Goal: Task Accomplishment & Management: Complete application form

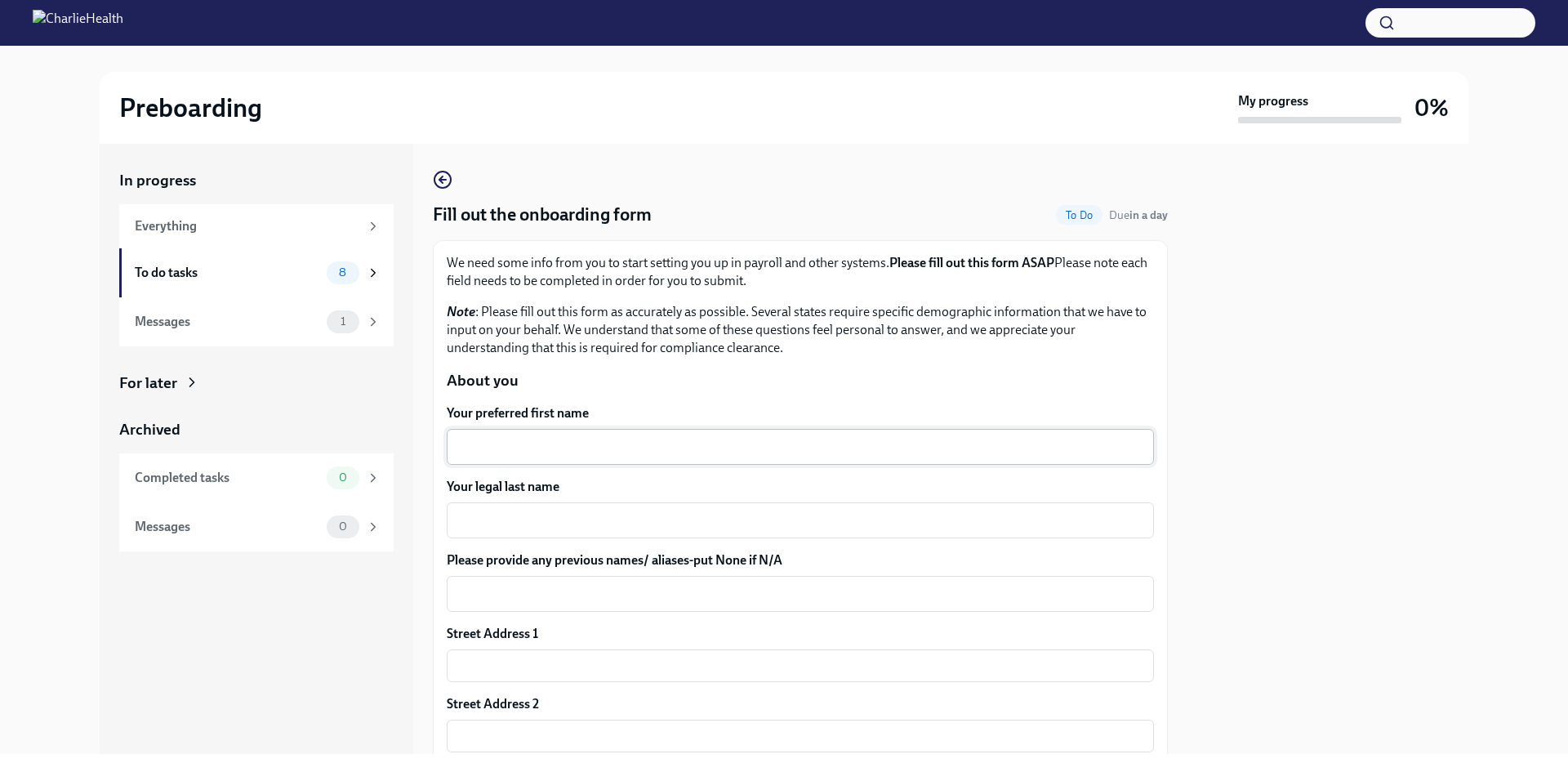
click at [622, 455] on textarea "Your preferred first name" at bounding box center [800, 446] width 687 height 20
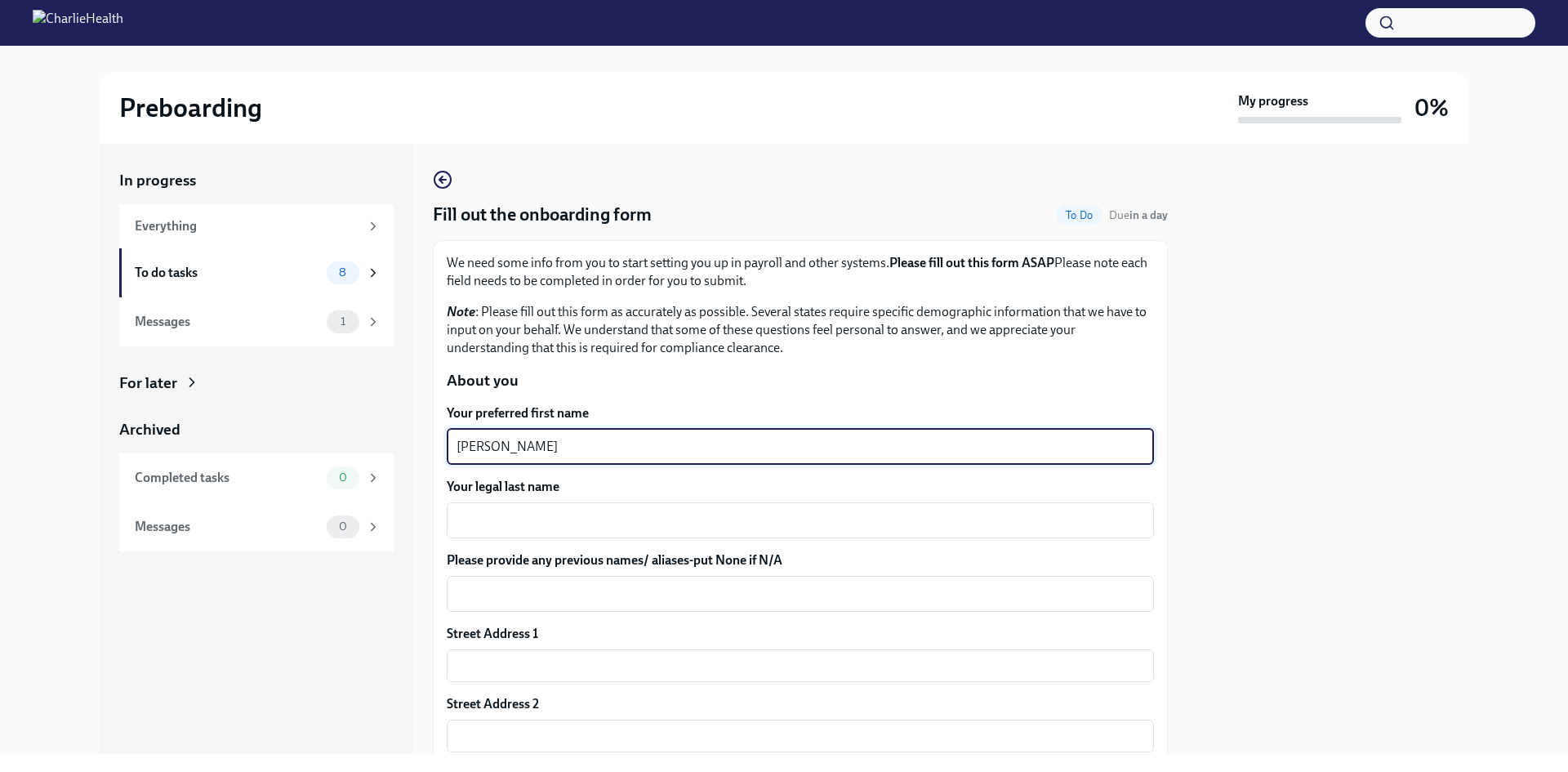
type textarea "[PERSON_NAME]"
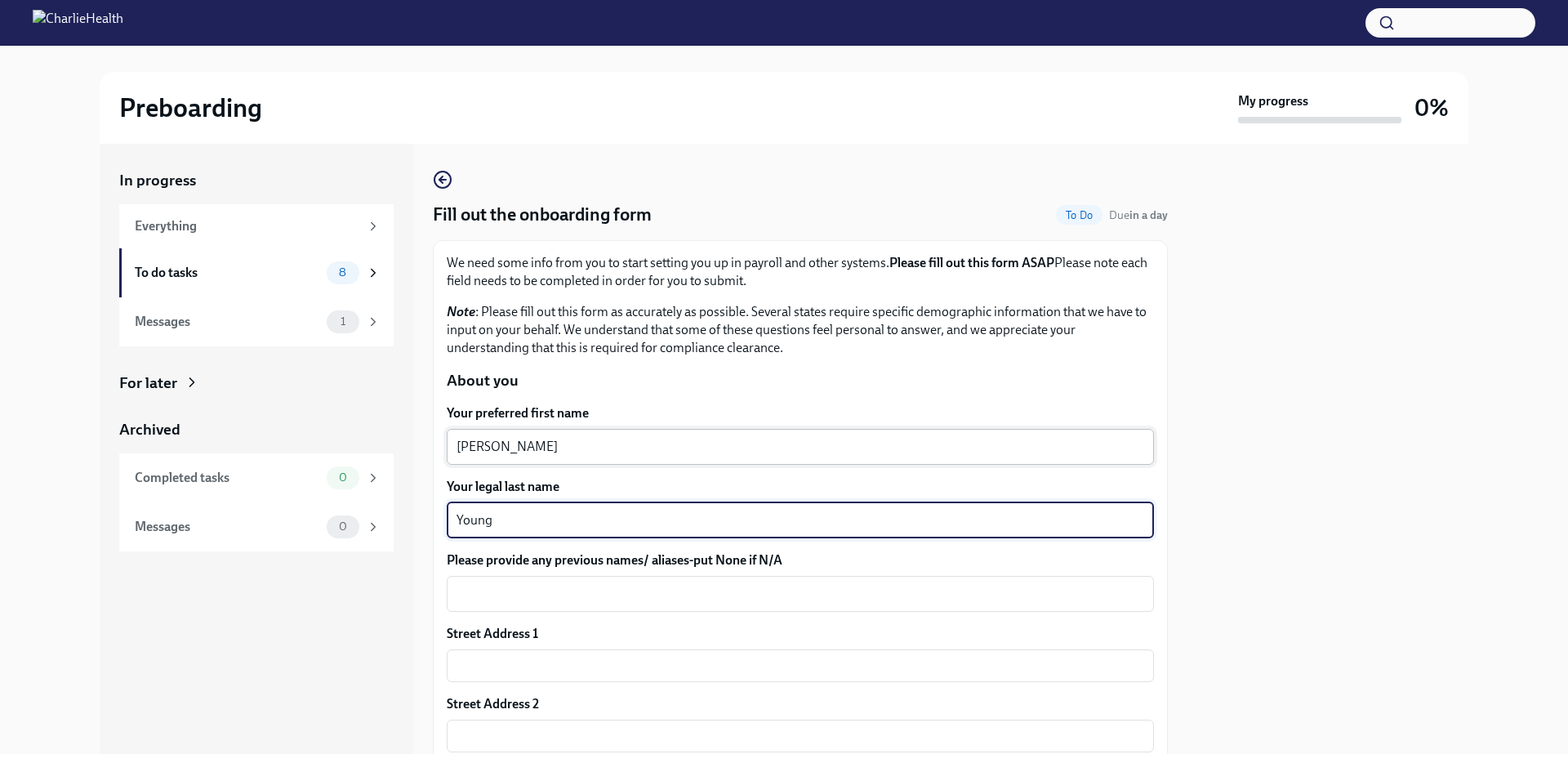
type textarea "Young"
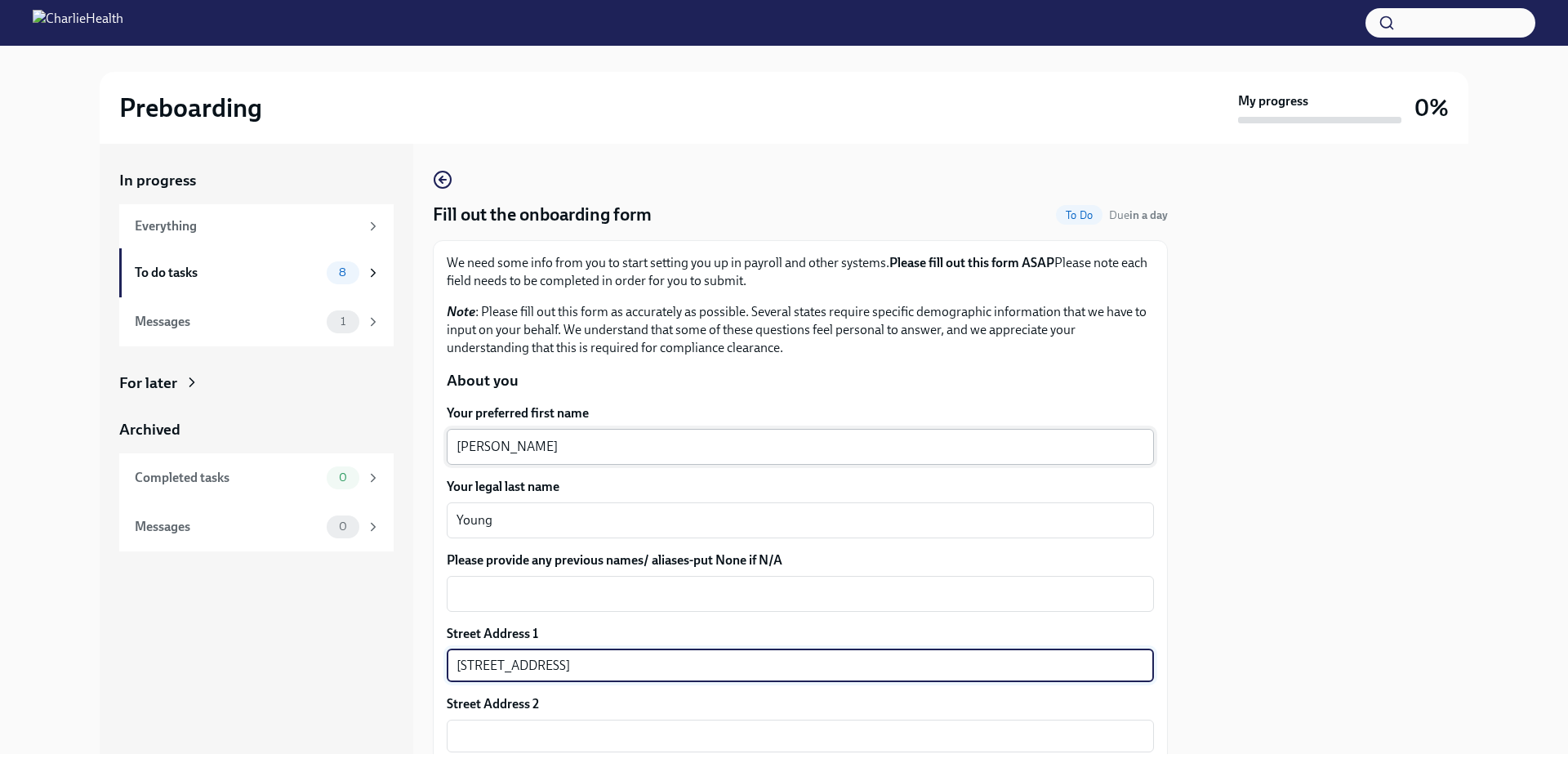
type input "[STREET_ADDRESS]"
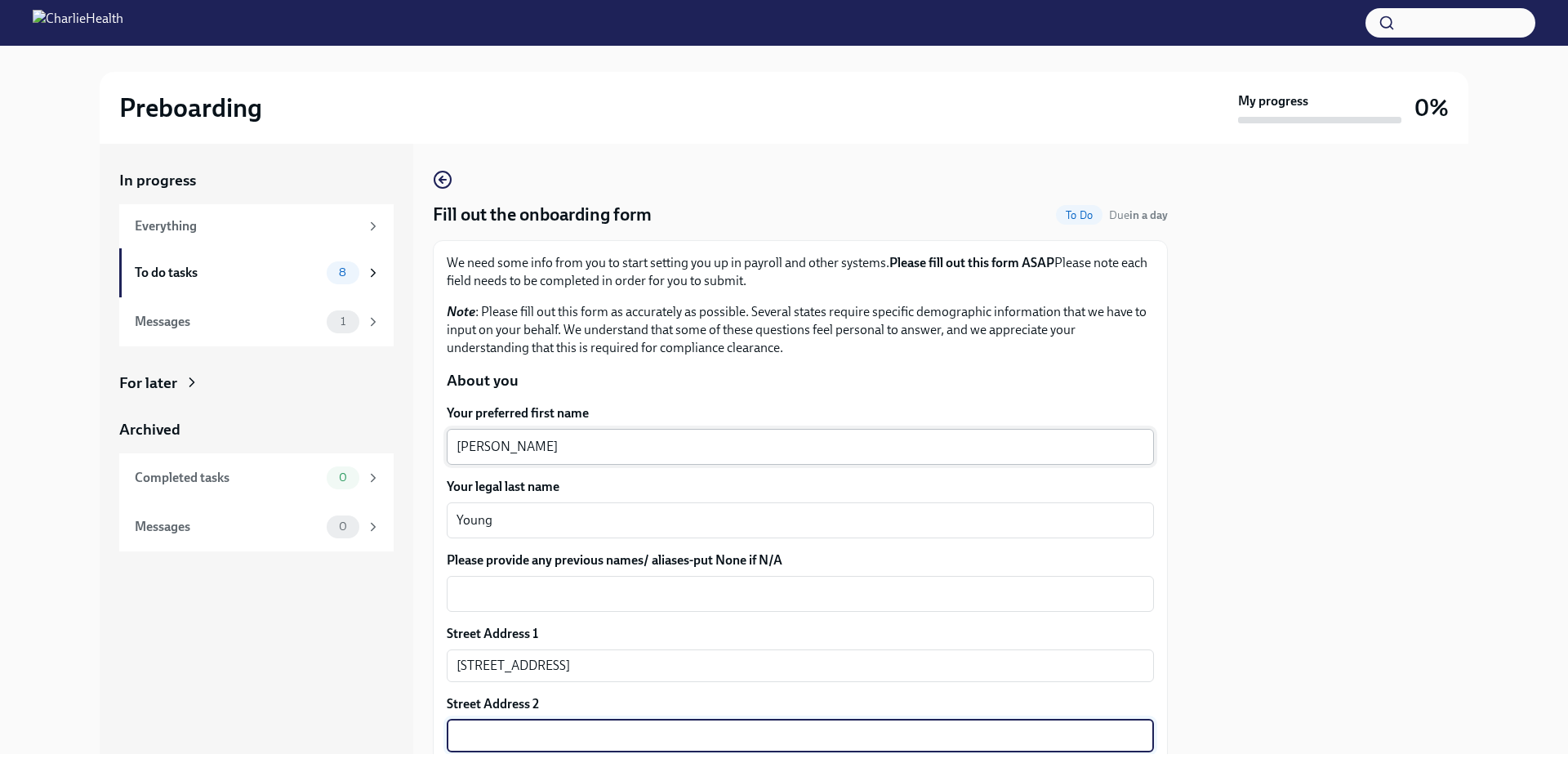
scroll to position [357, 0]
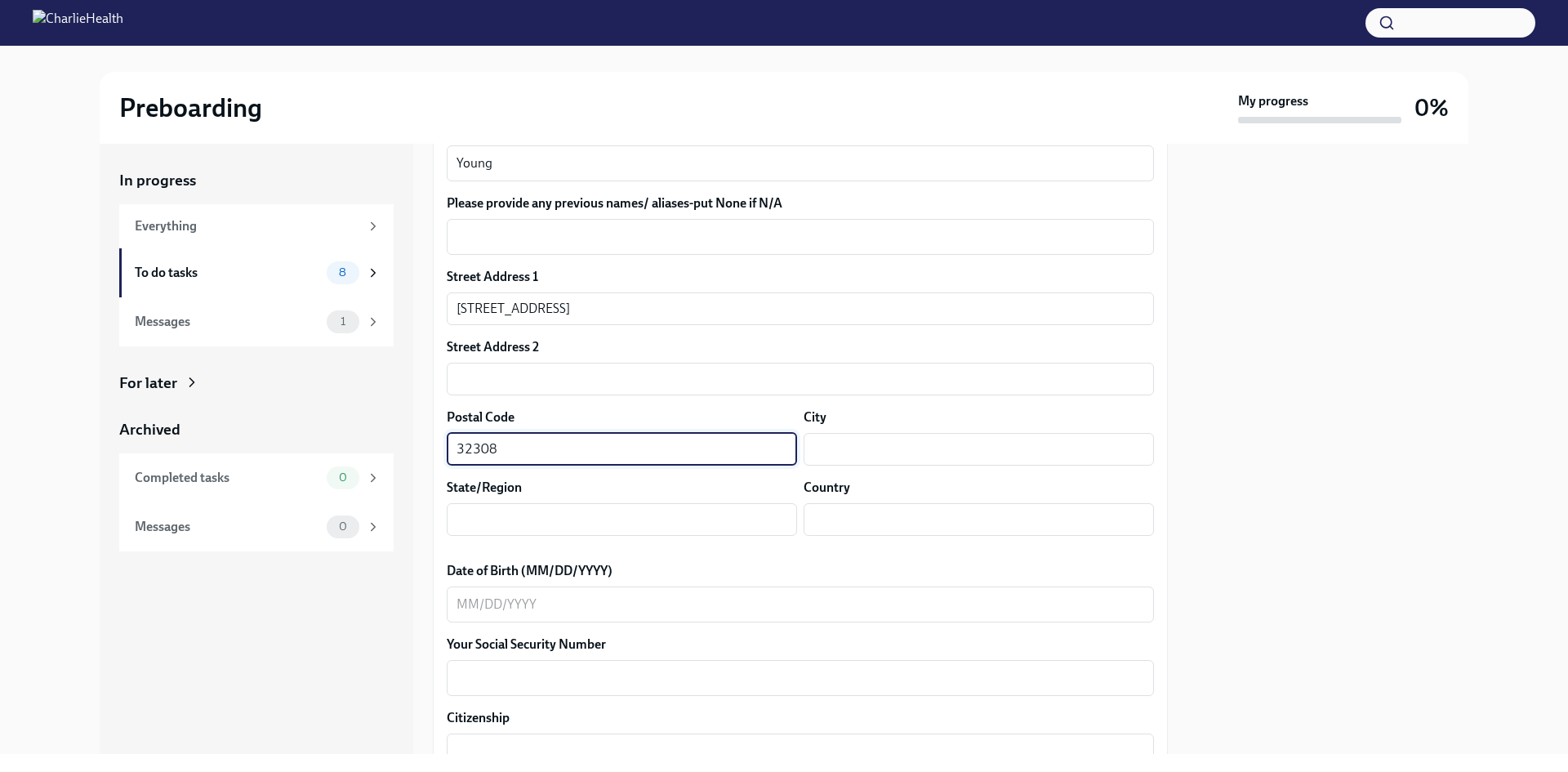
type input "32308"
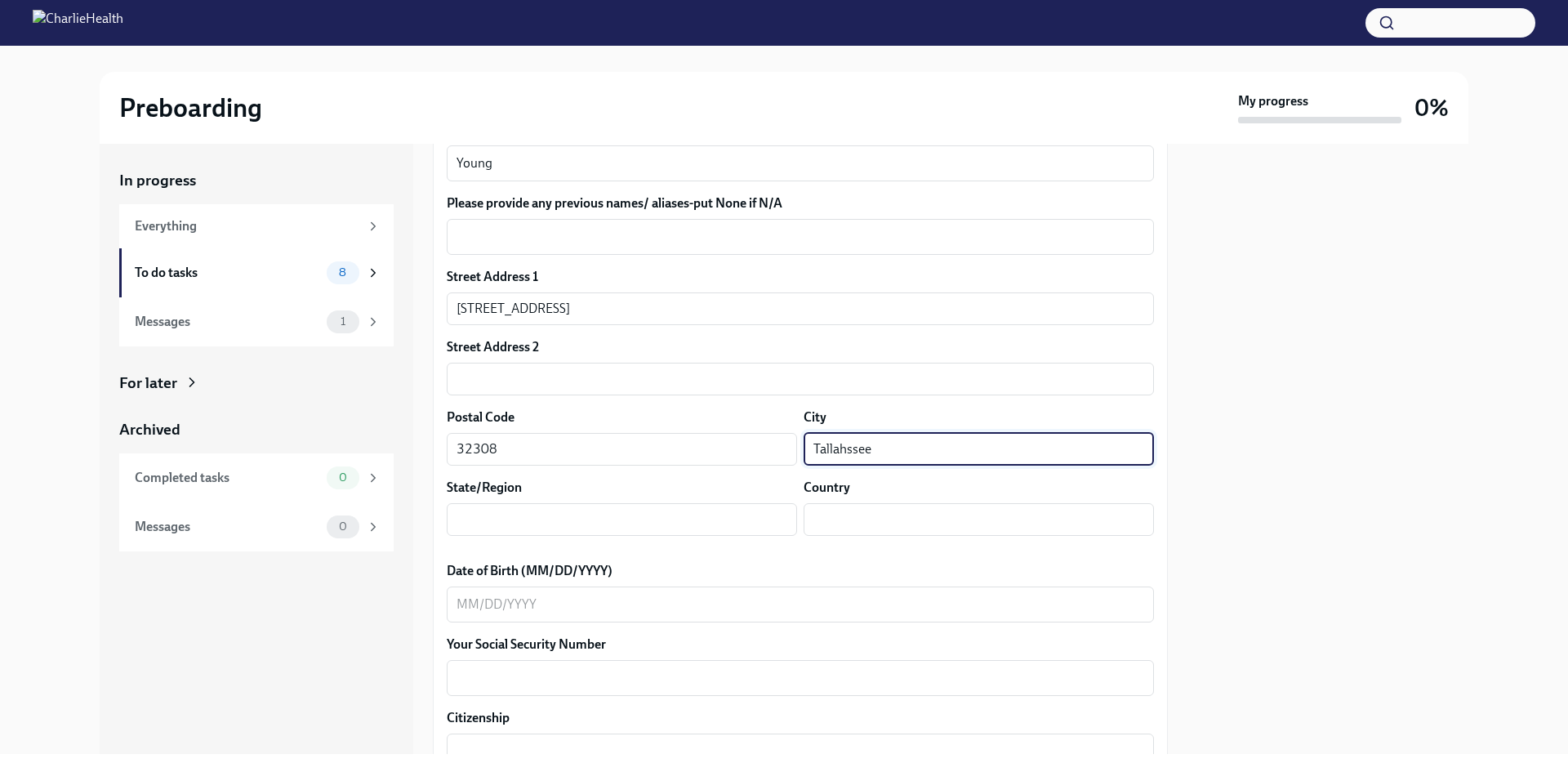
type input "Tallahssee"
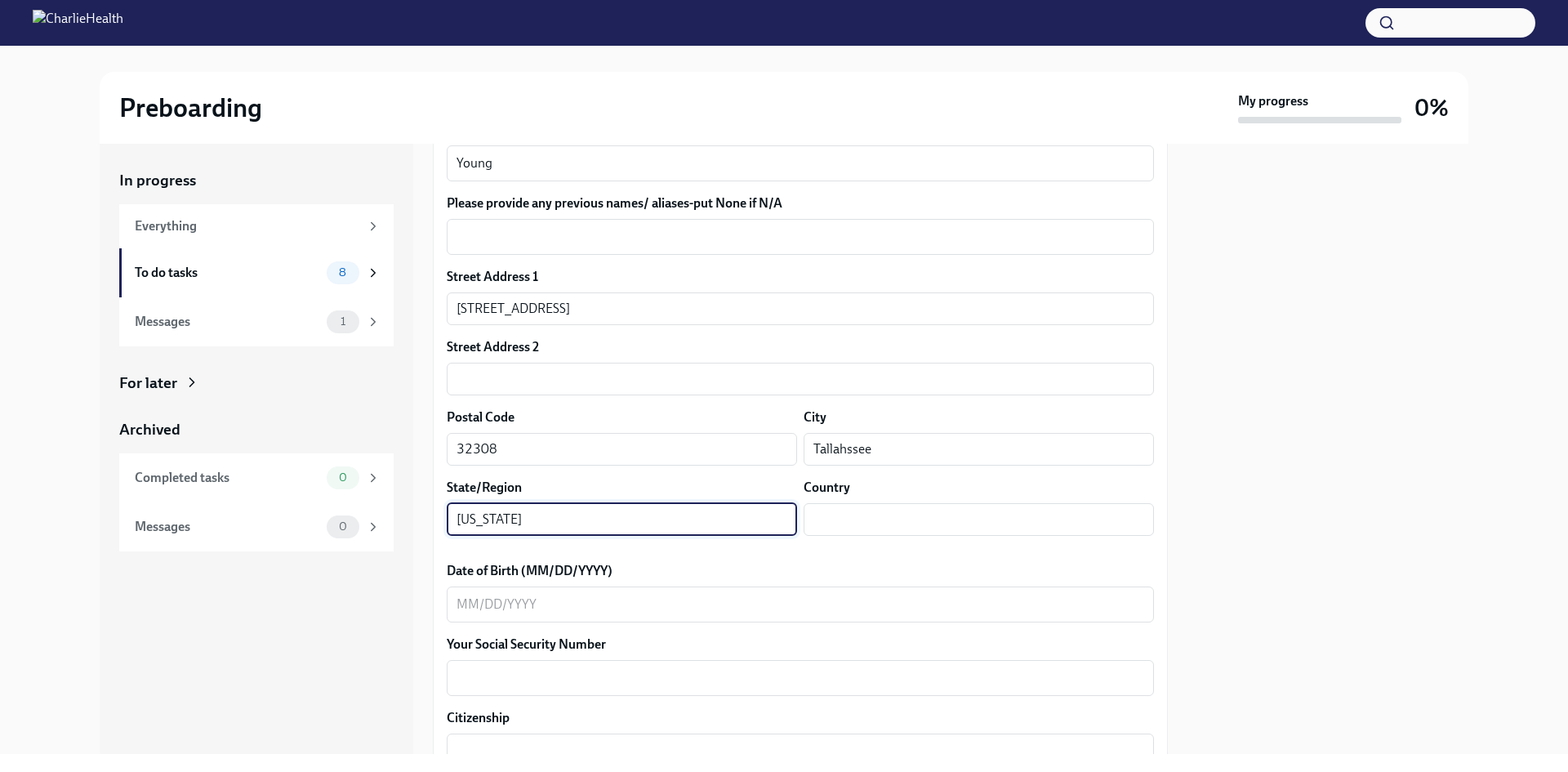
type input "[US_STATE]"
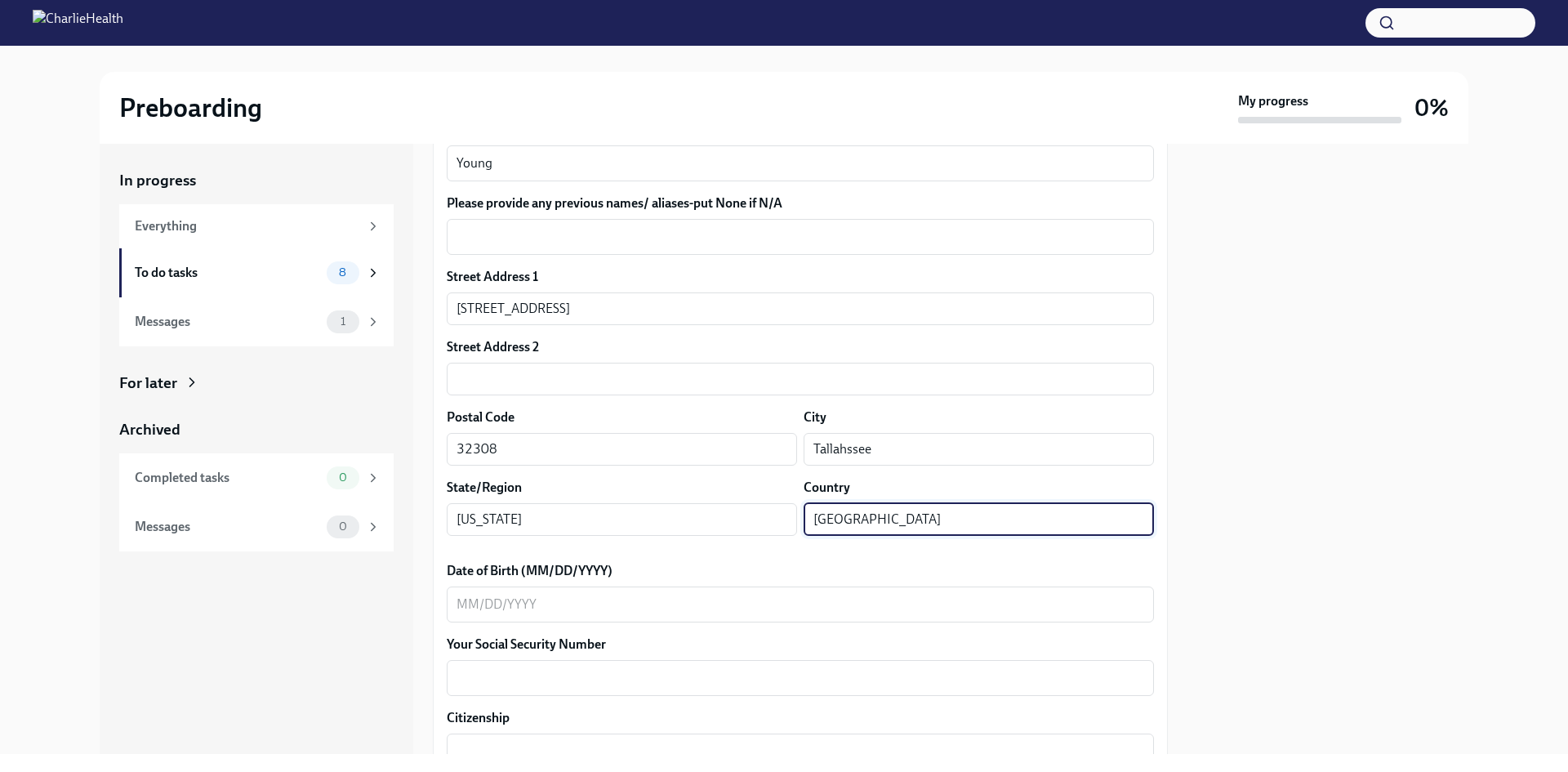
type input "[GEOGRAPHIC_DATA]"
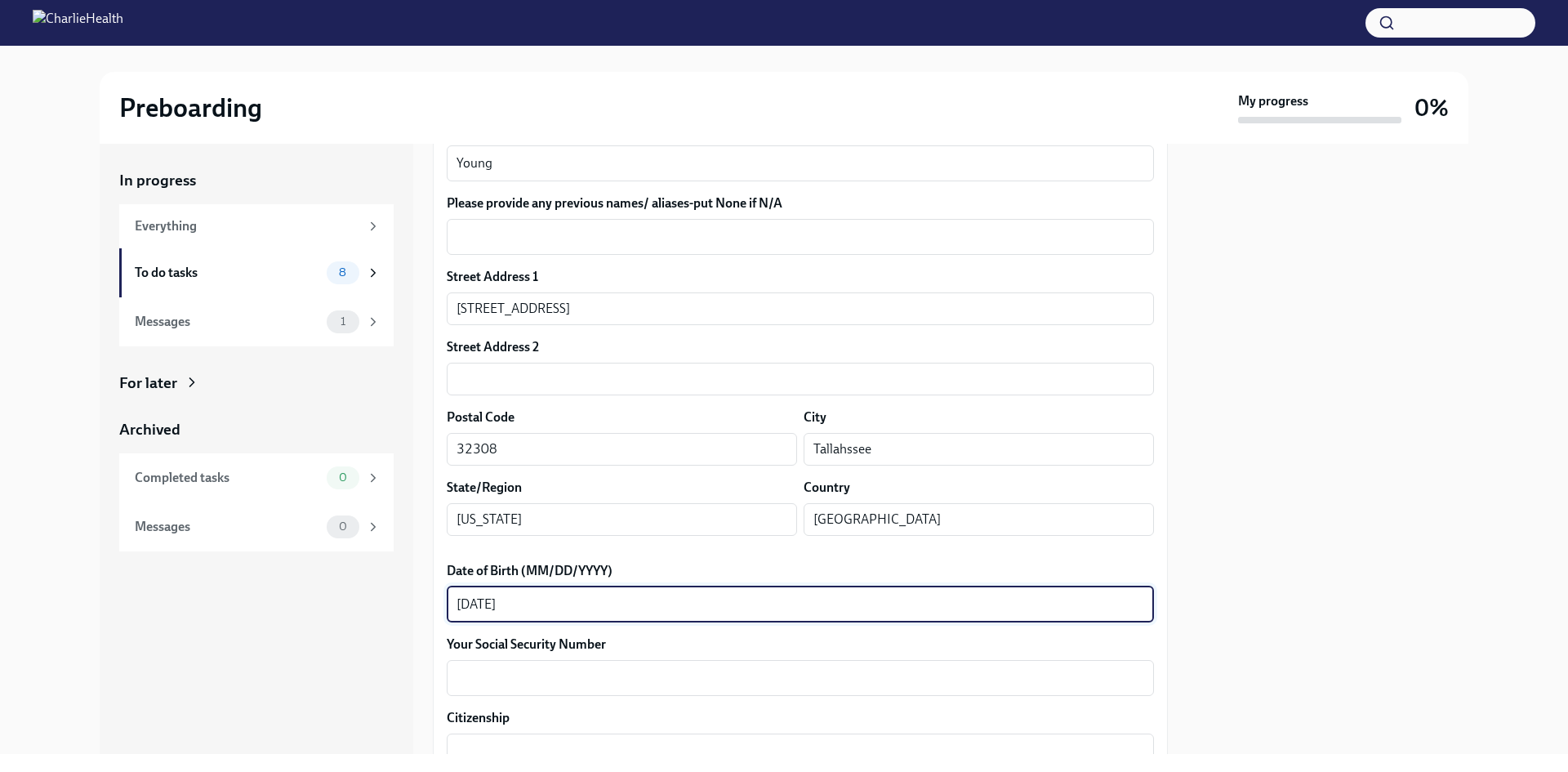
type textarea "[DATE]"
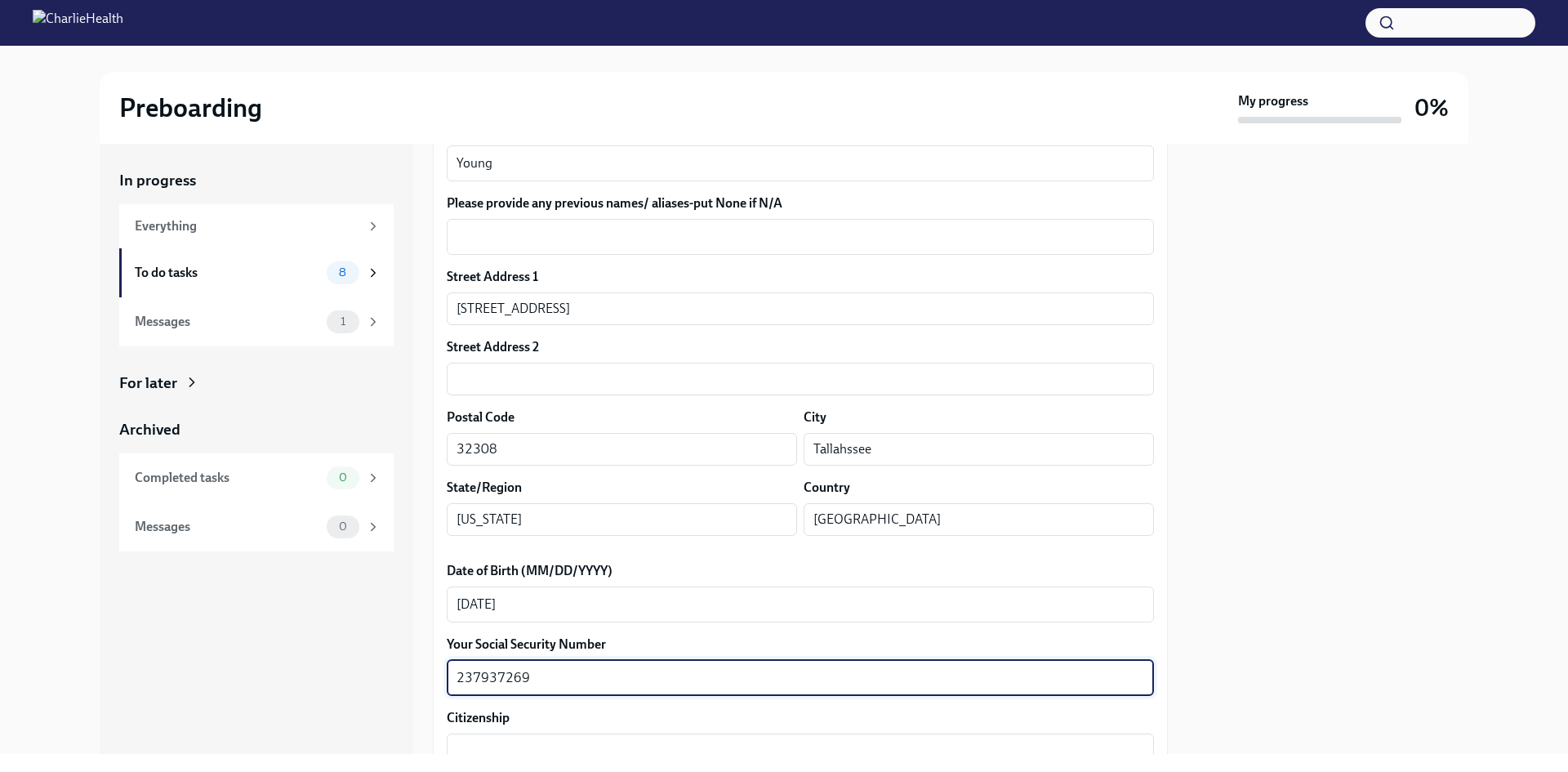
type textarea "237937269"
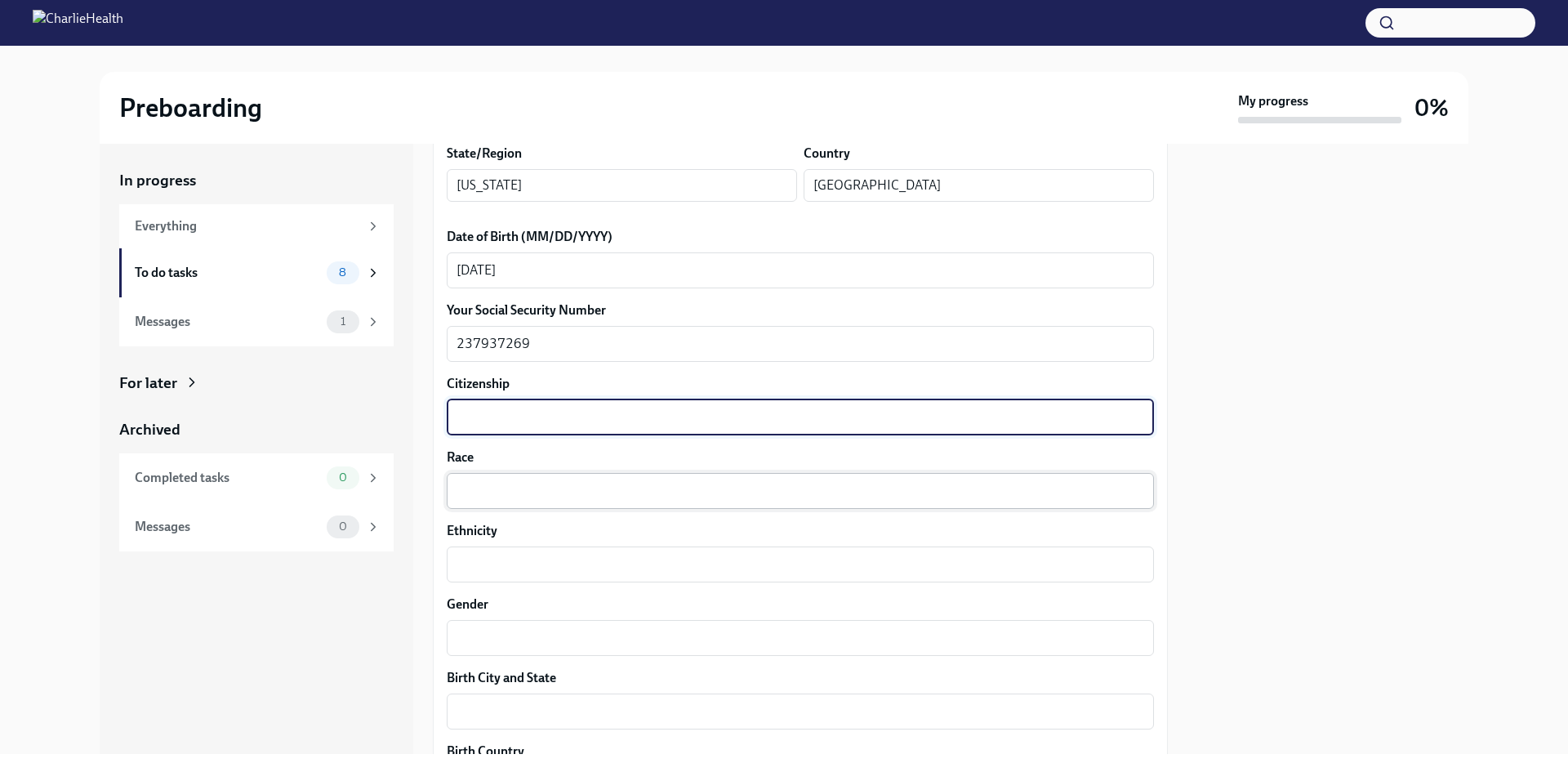
scroll to position [771, 0]
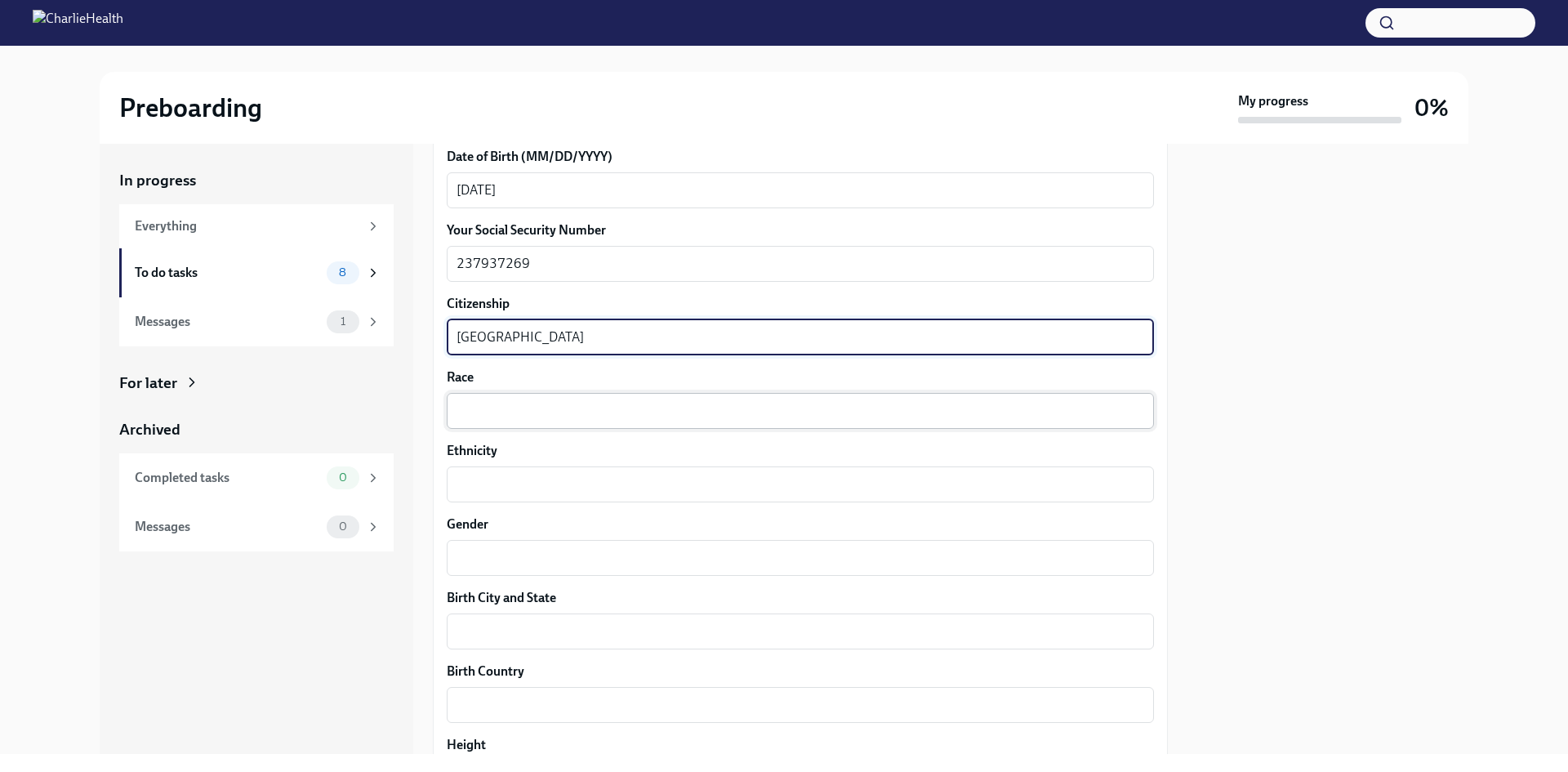
type textarea "[GEOGRAPHIC_DATA]"
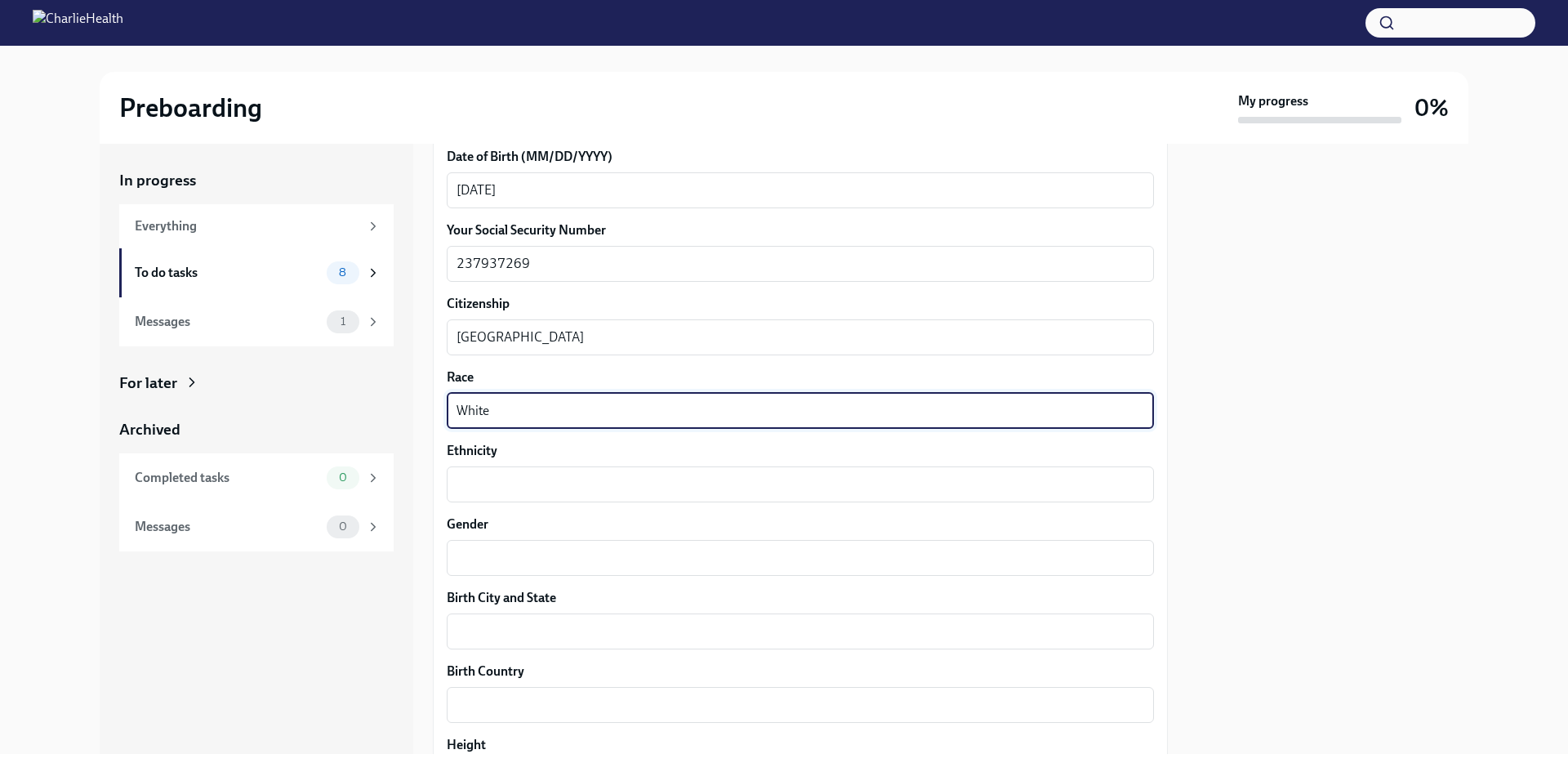
type textarea "White"
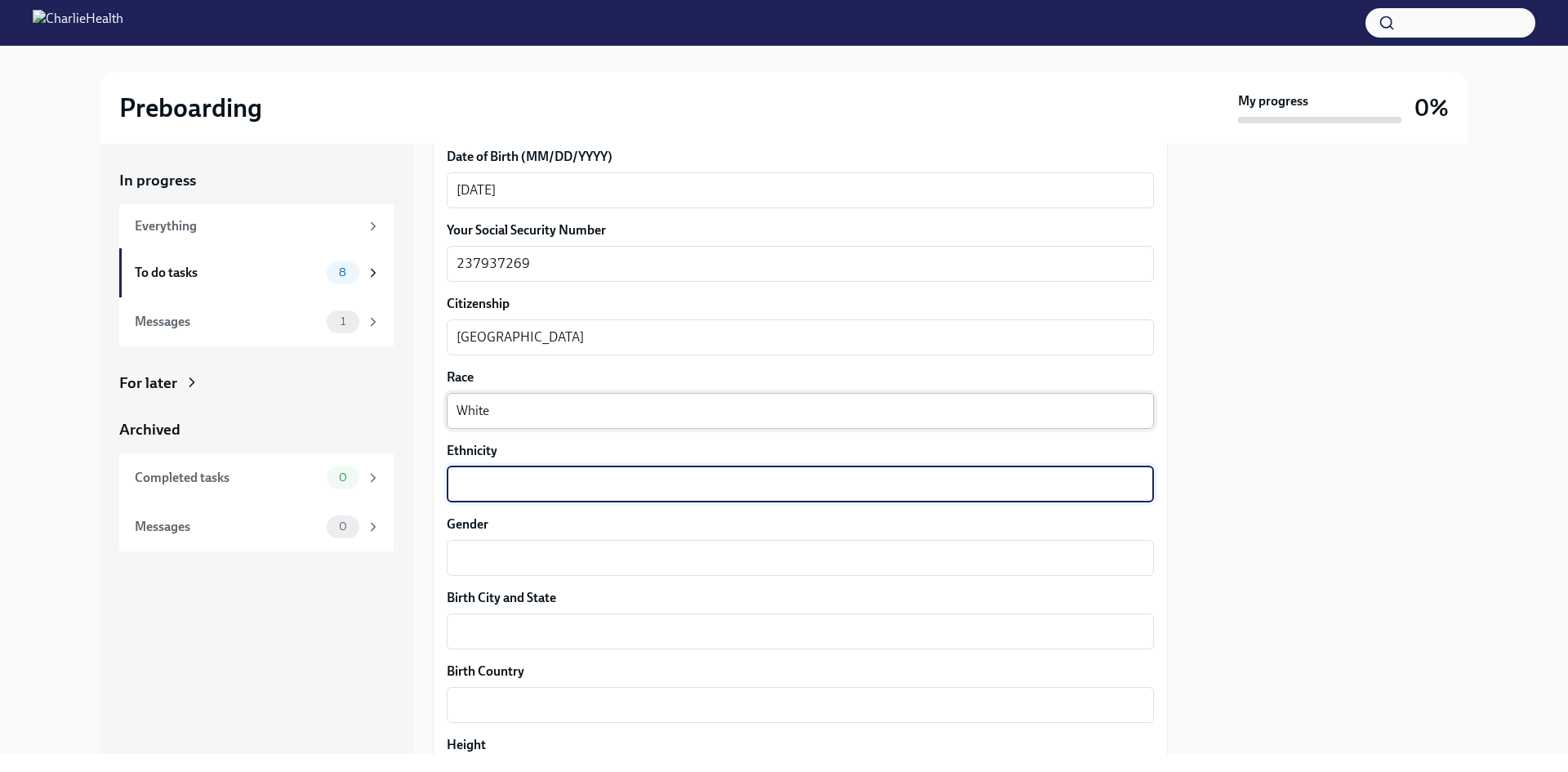
type textarea "M"
type textarea "N/A"
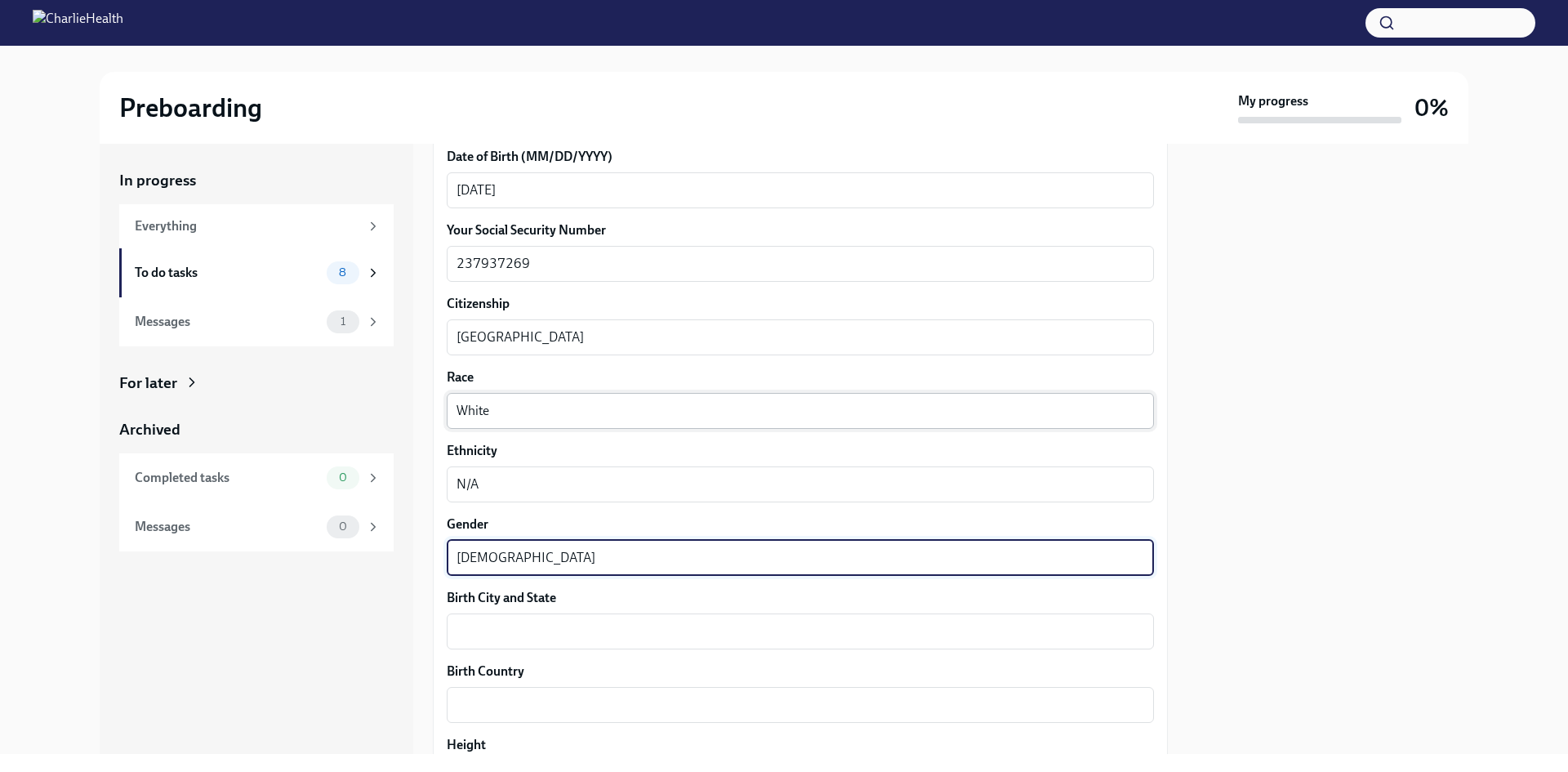
type textarea "[DEMOGRAPHIC_DATA]"
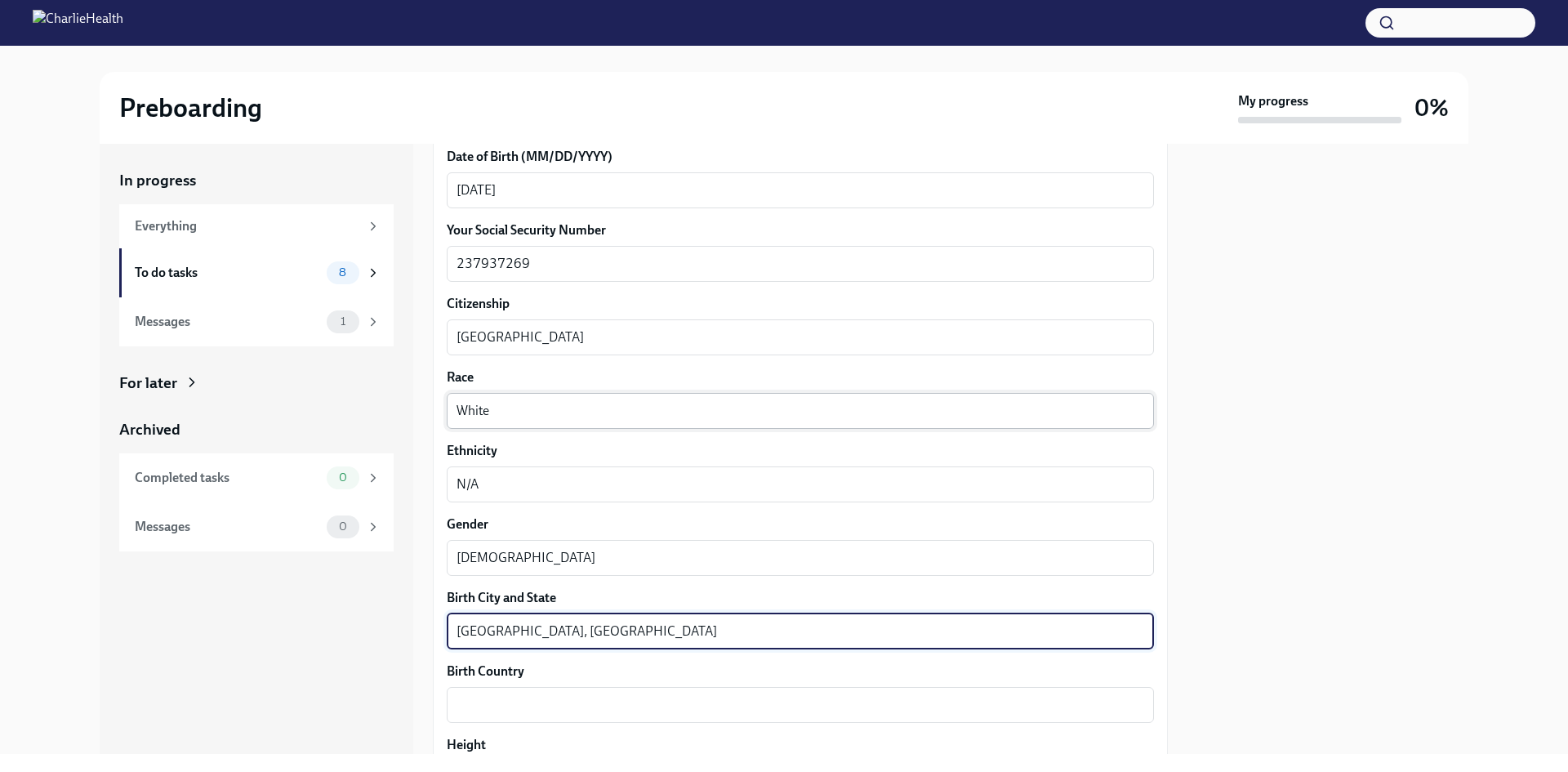
type textarea "[GEOGRAPHIC_DATA], [GEOGRAPHIC_DATA]"
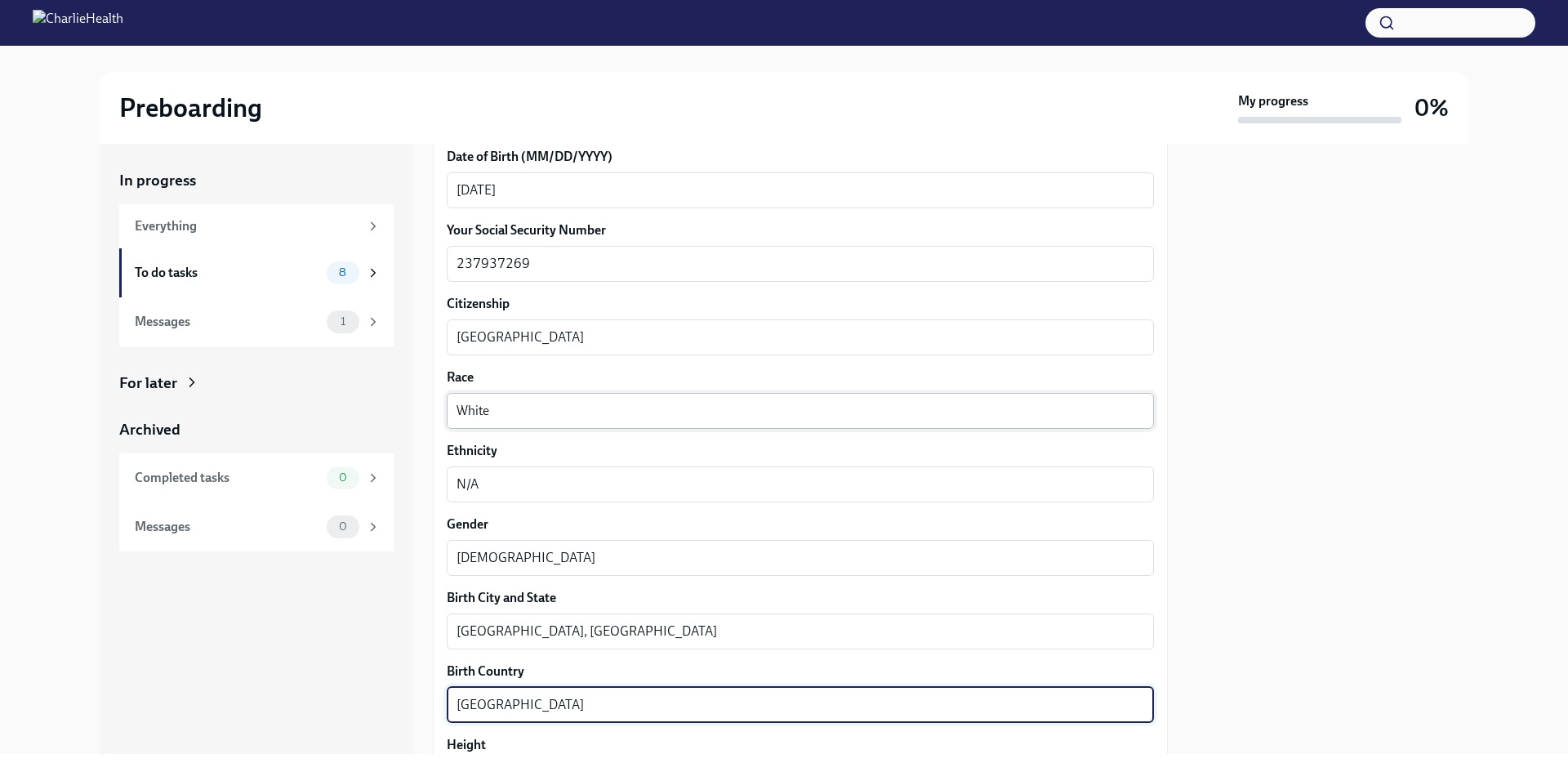
type textarea "[GEOGRAPHIC_DATA]"
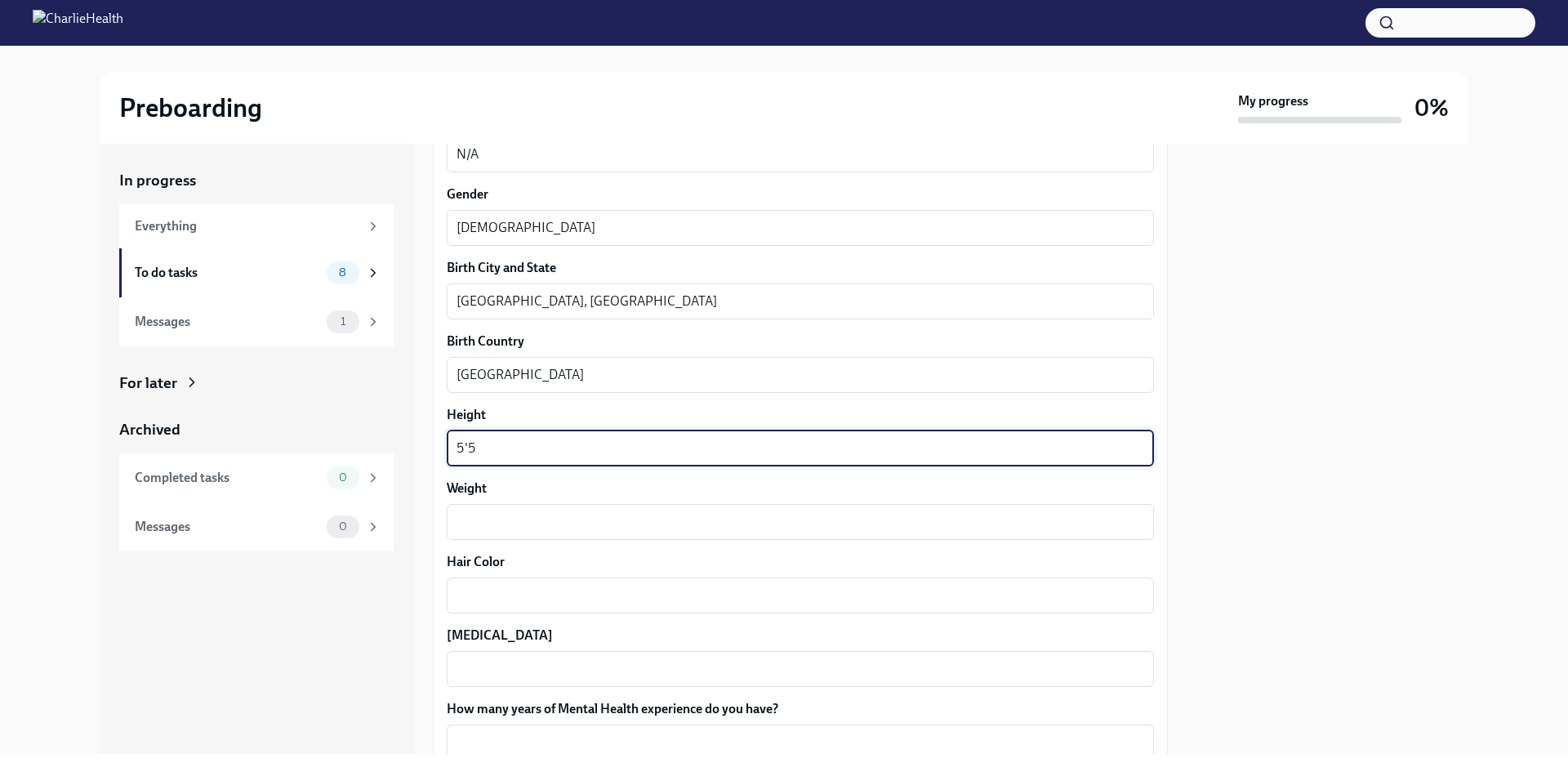
type textarea "5'5"
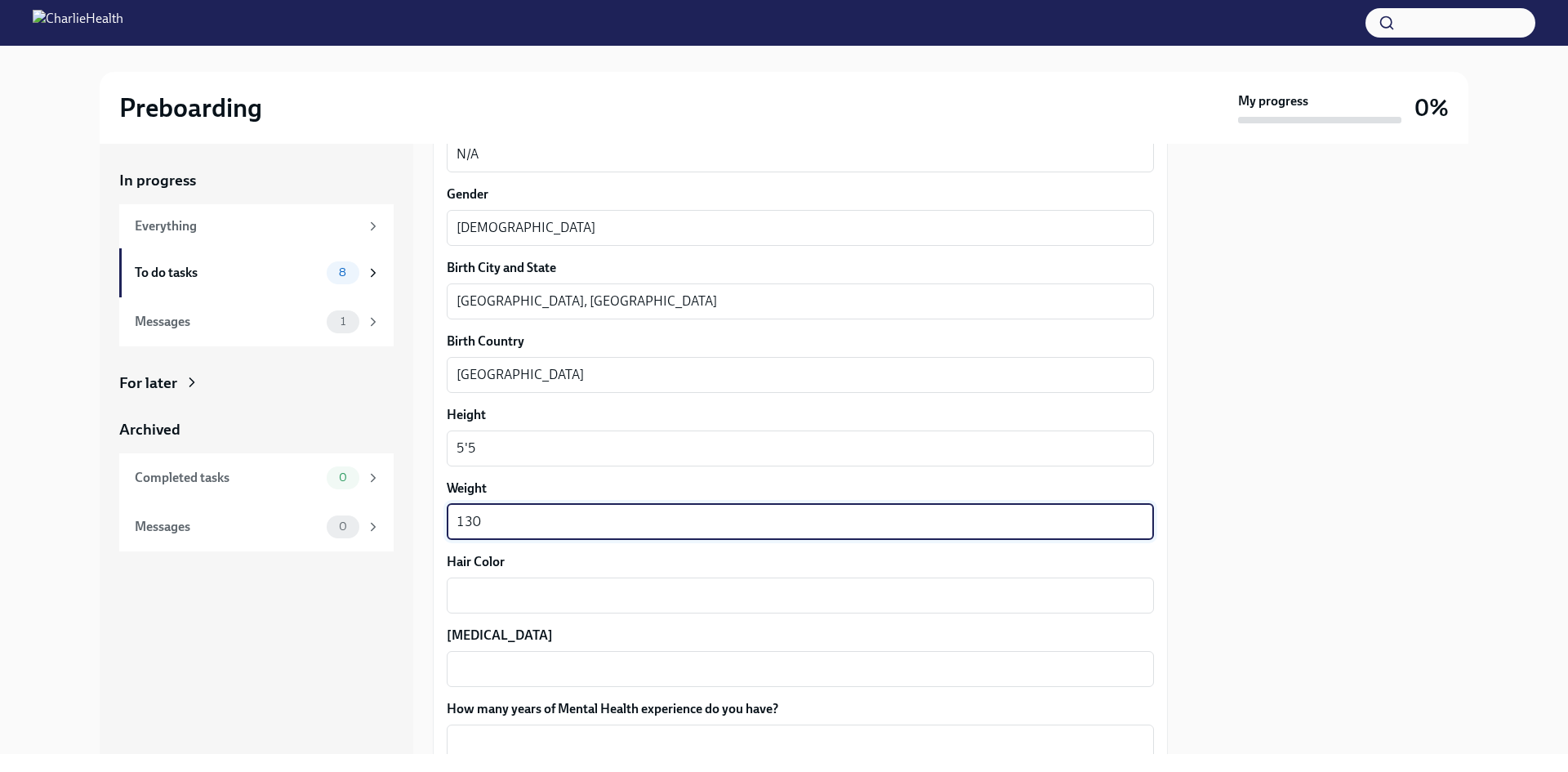
type textarea "130"
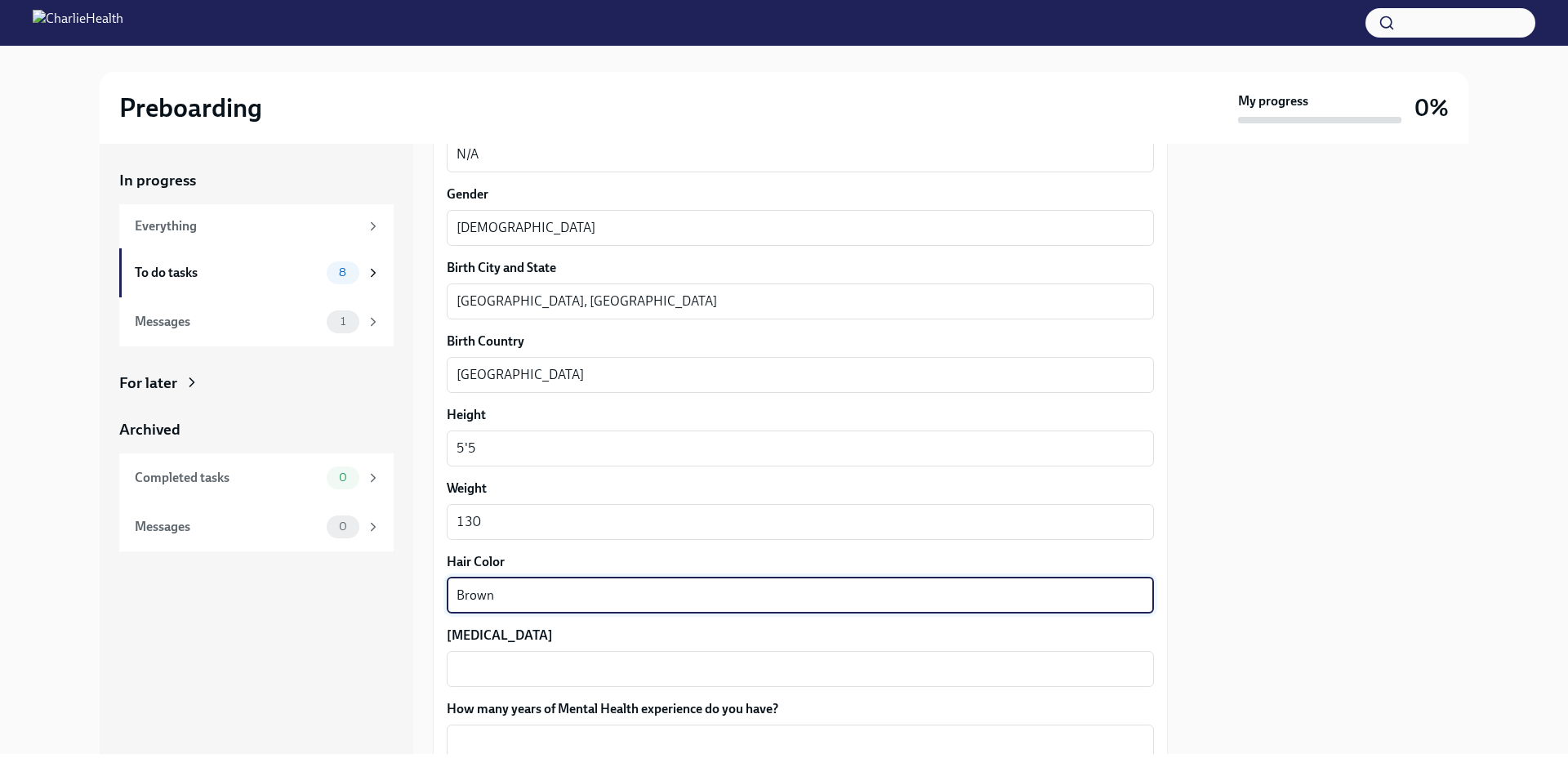
type textarea "Brown"
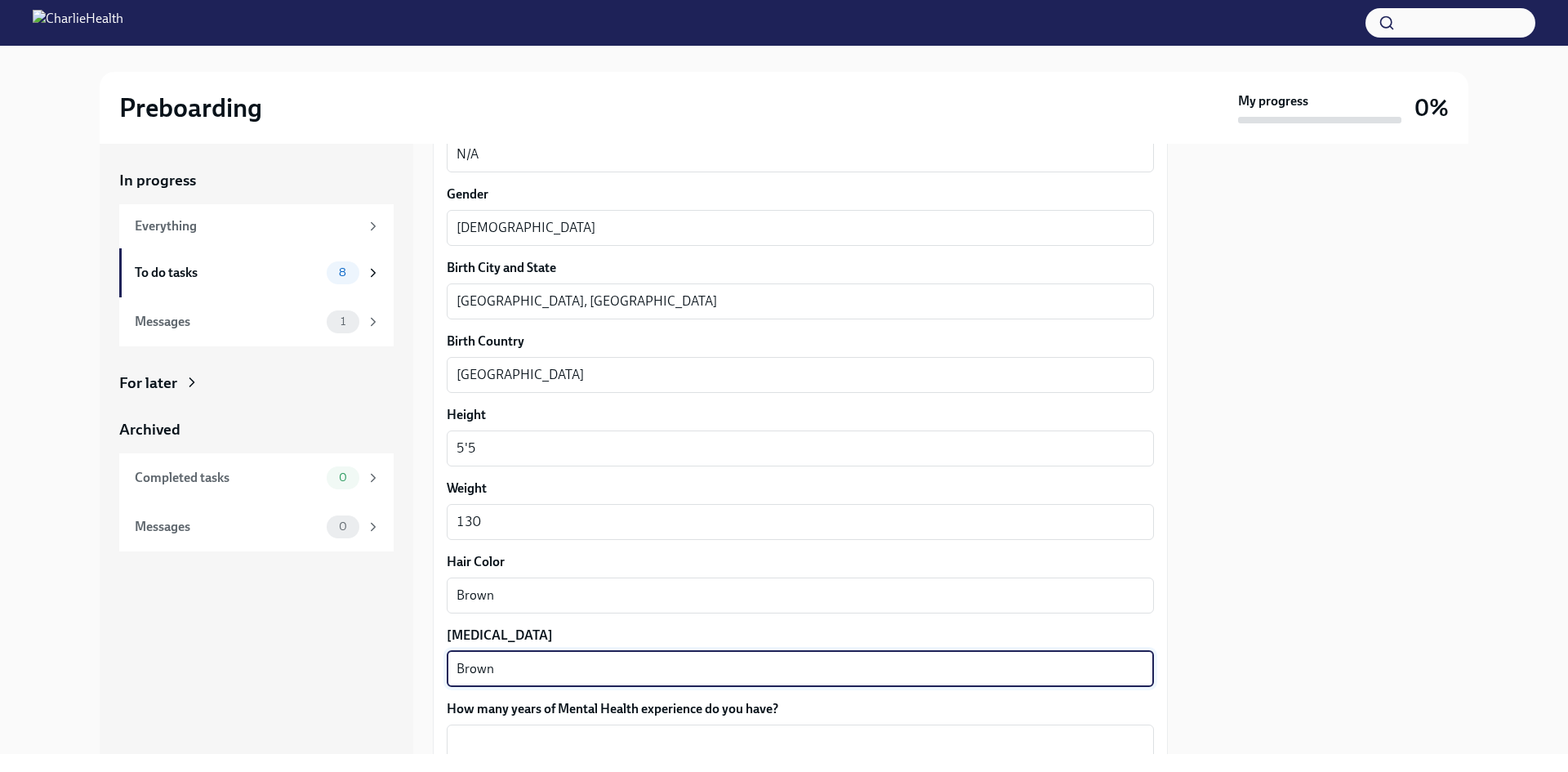
type textarea "Brown"
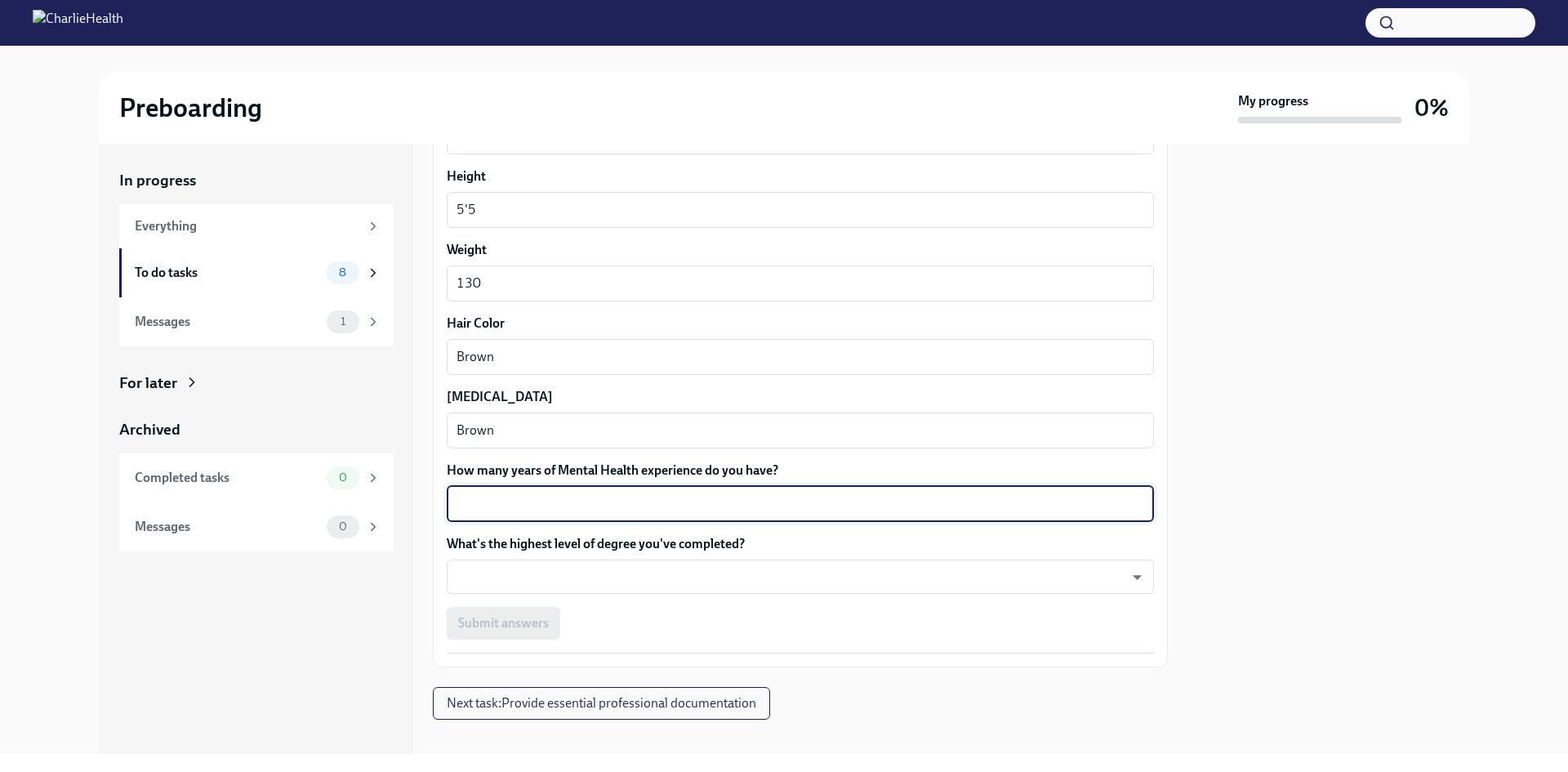
scroll to position [1357, 0]
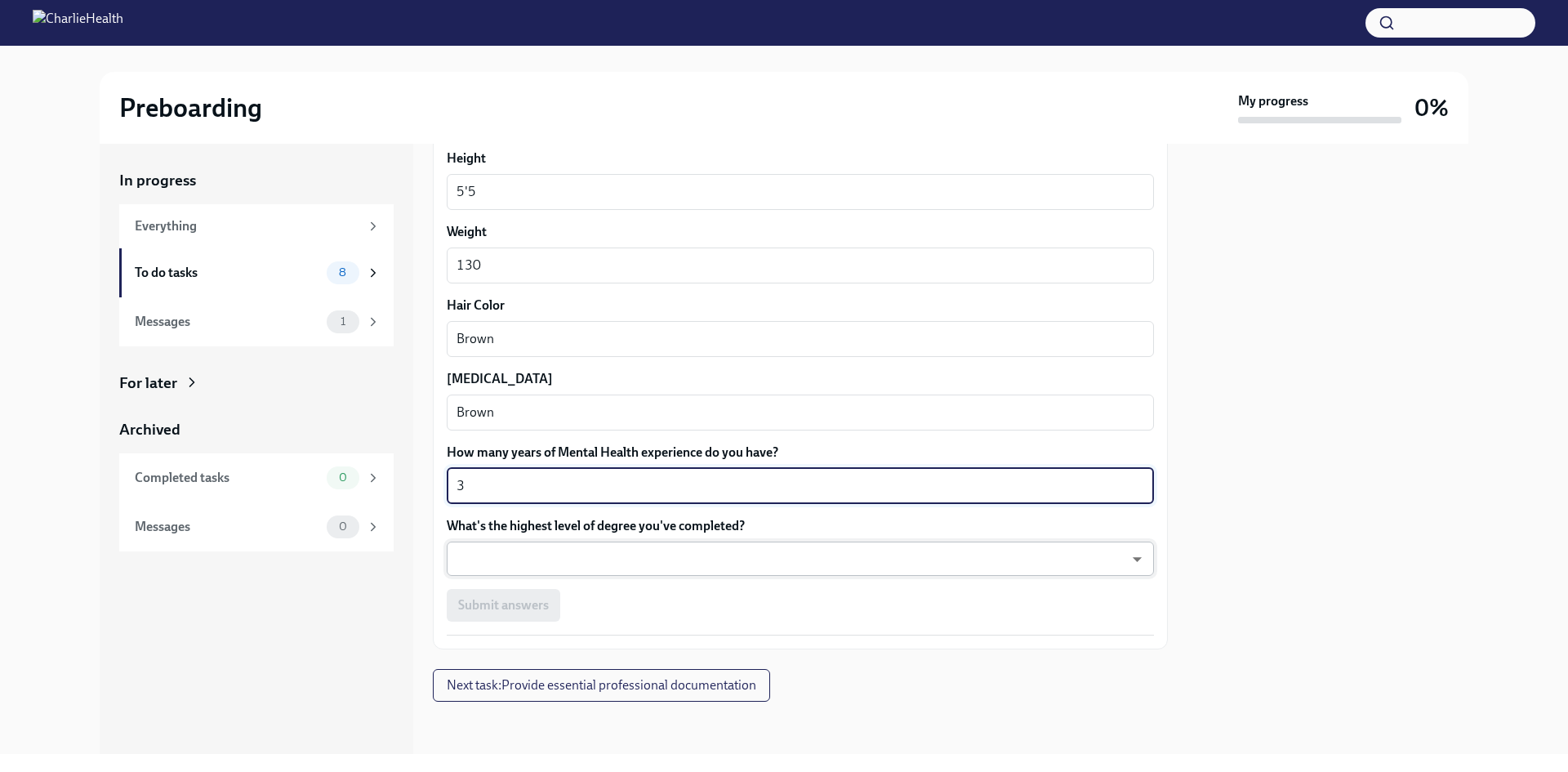
type textarea "3"
click at [622, 549] on body "Preboarding My progress 0% In progress Everything To do tasks 8 Messages 1 For …" at bounding box center [784, 386] width 1568 height 772
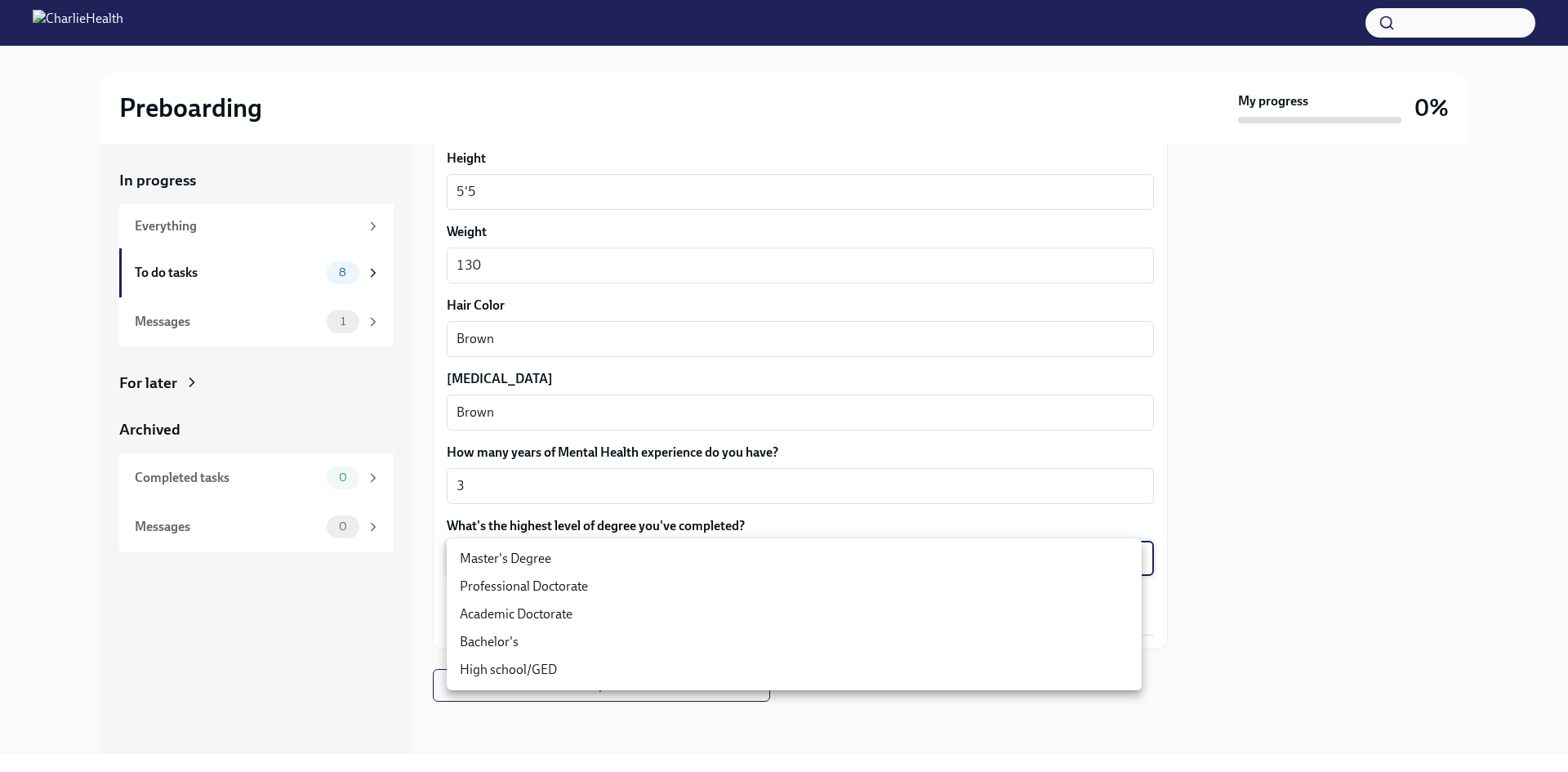
click at [612, 566] on li "Master's Degree" at bounding box center [793, 558] width 695 height 28
type input "2vBr-ghkD"
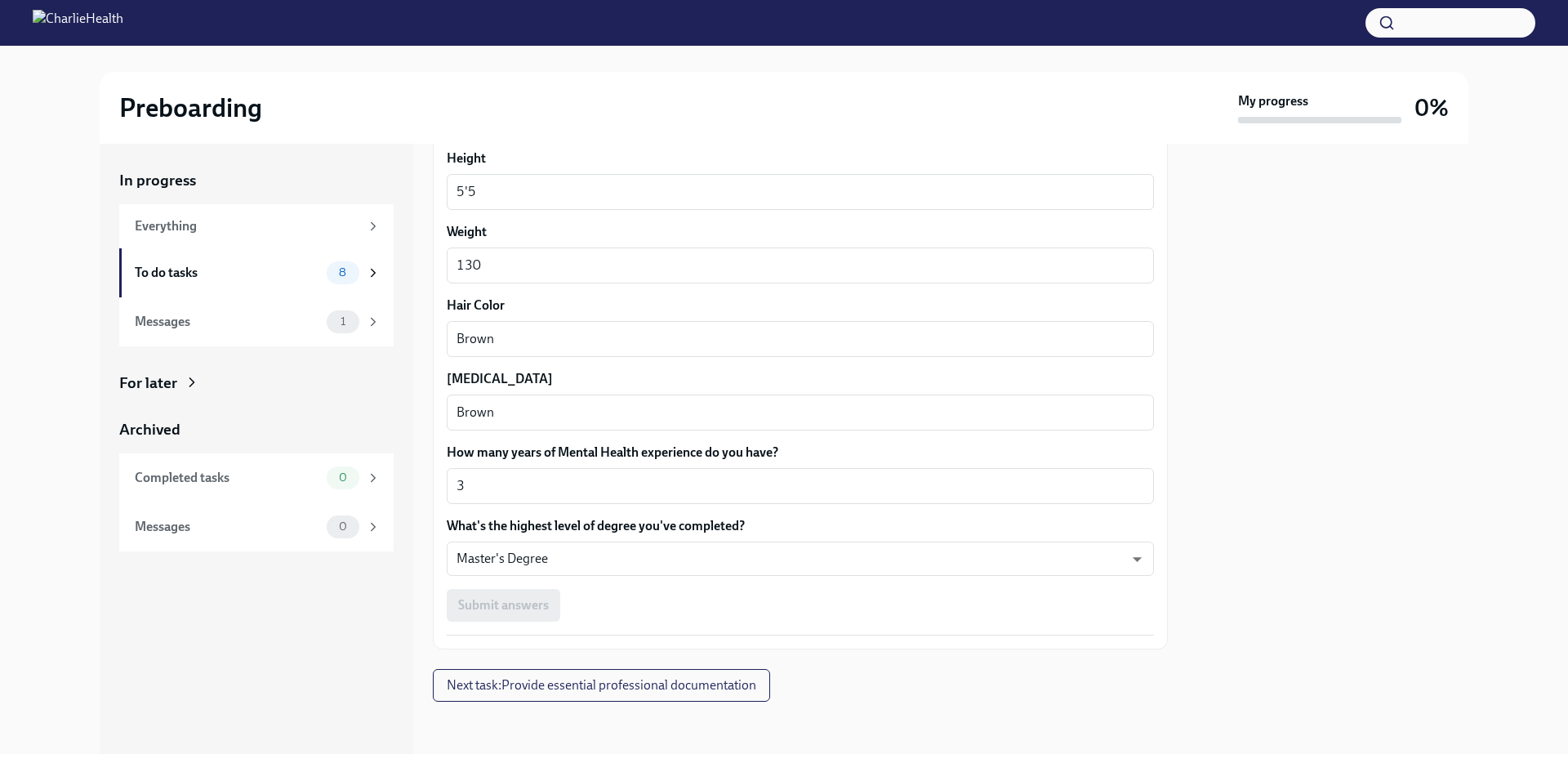
click at [536, 613] on div "Submit answers" at bounding box center [800, 605] width 707 height 33
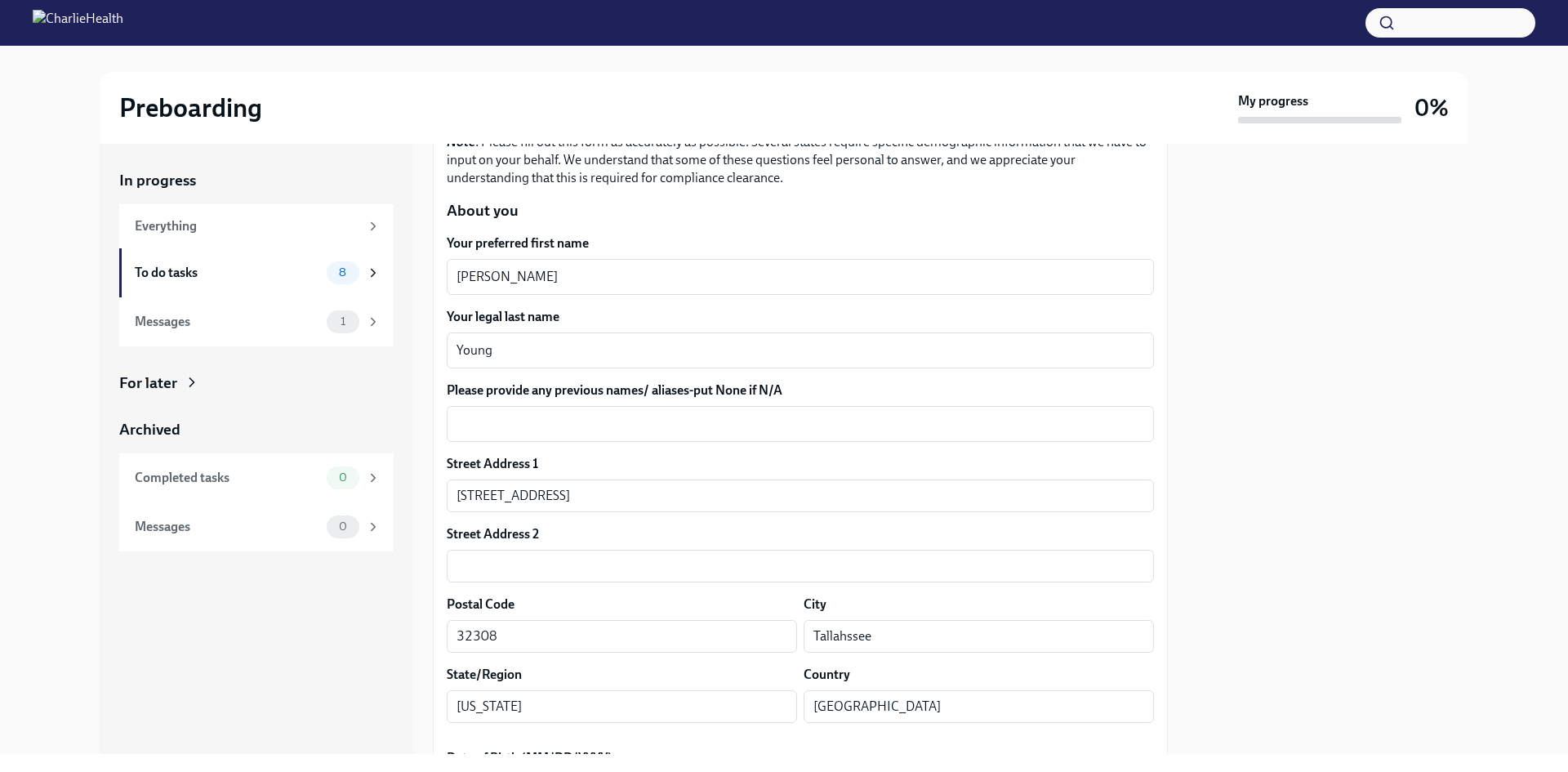
scroll to position [245, 0]
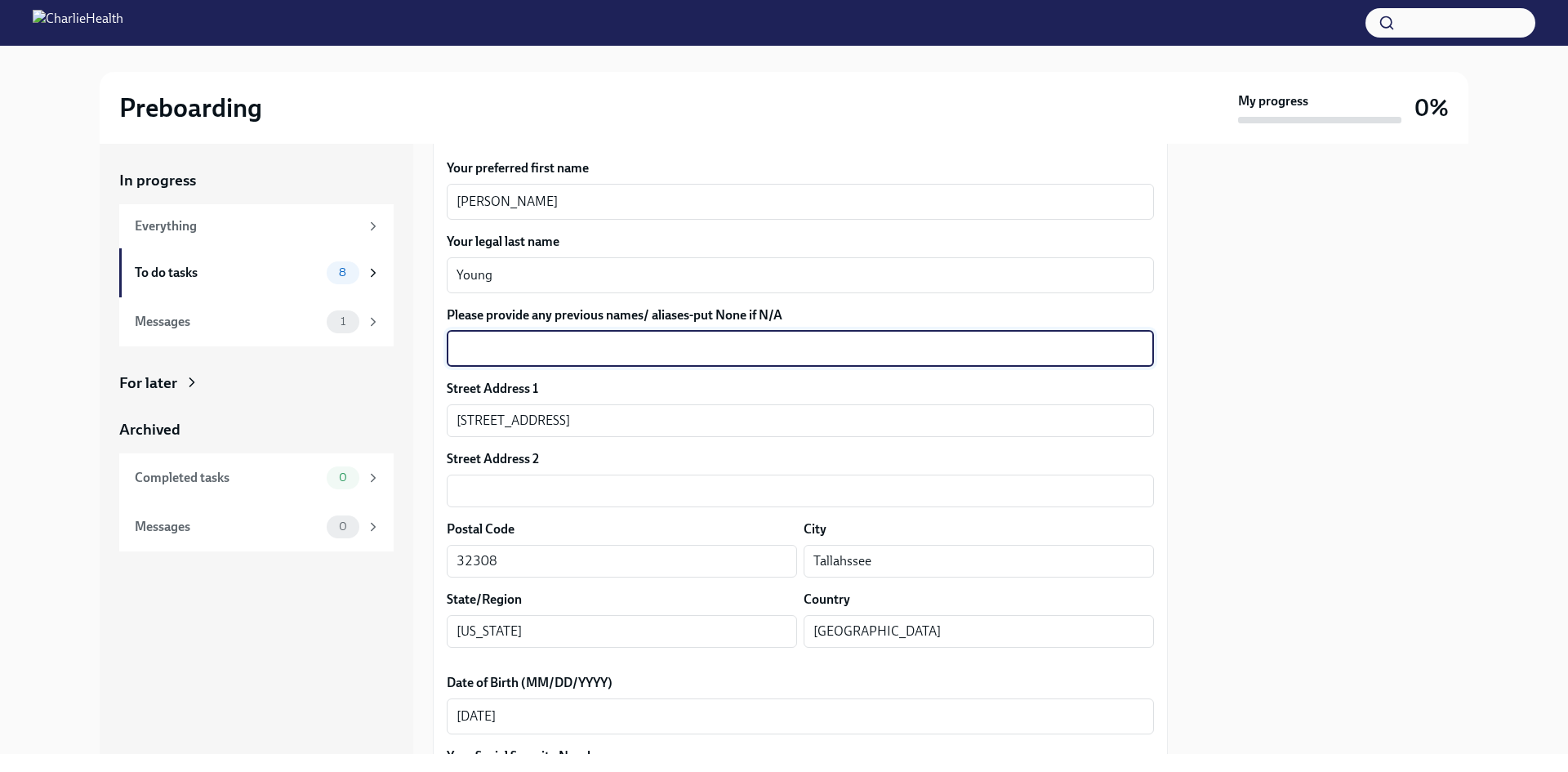
click at [638, 354] on textarea "Please provide any previous names/ aliases-put None if N/A" at bounding box center [800, 349] width 687 height 20
type textarea "B"
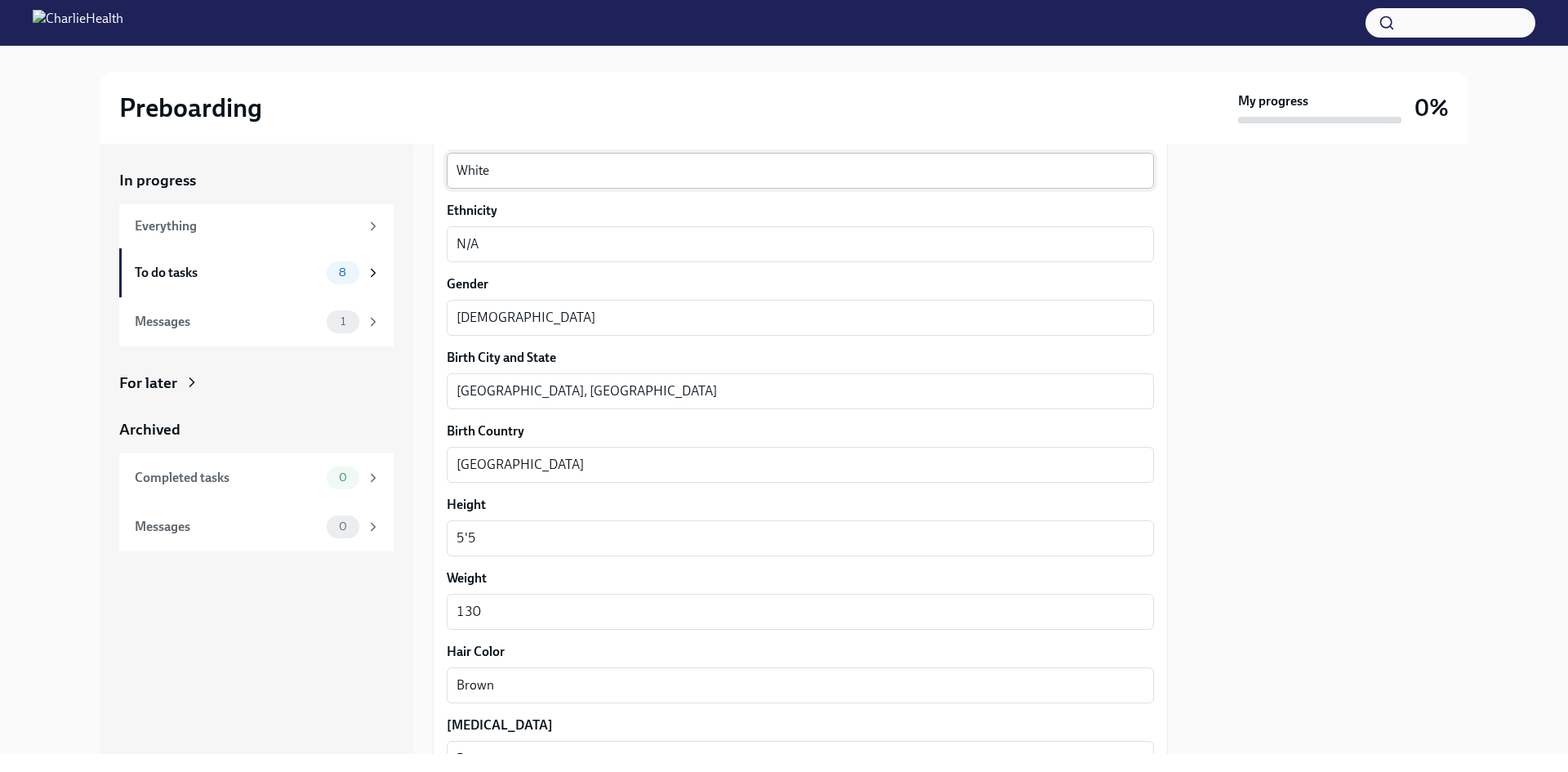
scroll to position [1306, 0]
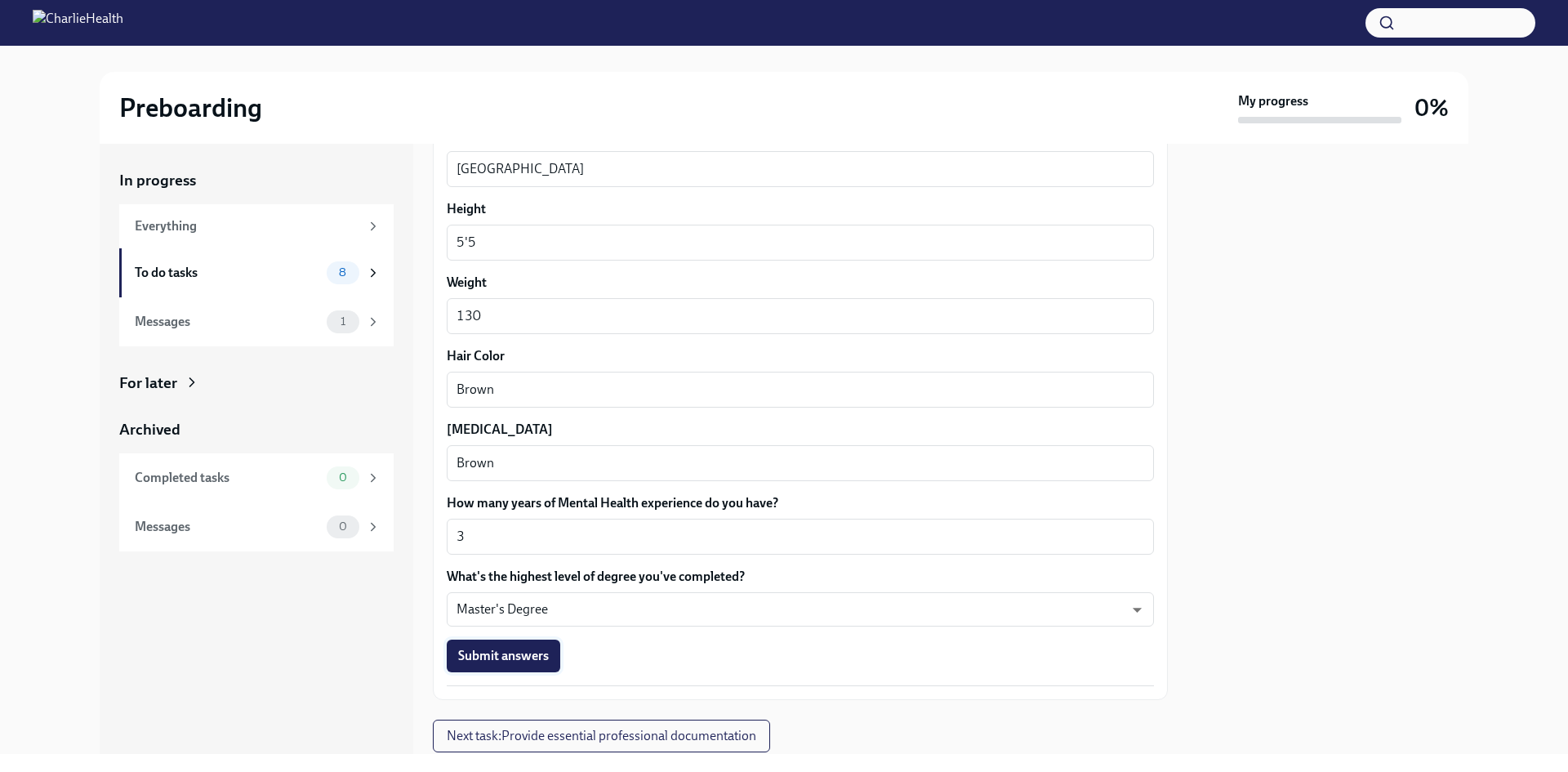
type textarea "None"
click at [520, 656] on span "Submit answers" at bounding box center [503, 656] width 90 height 16
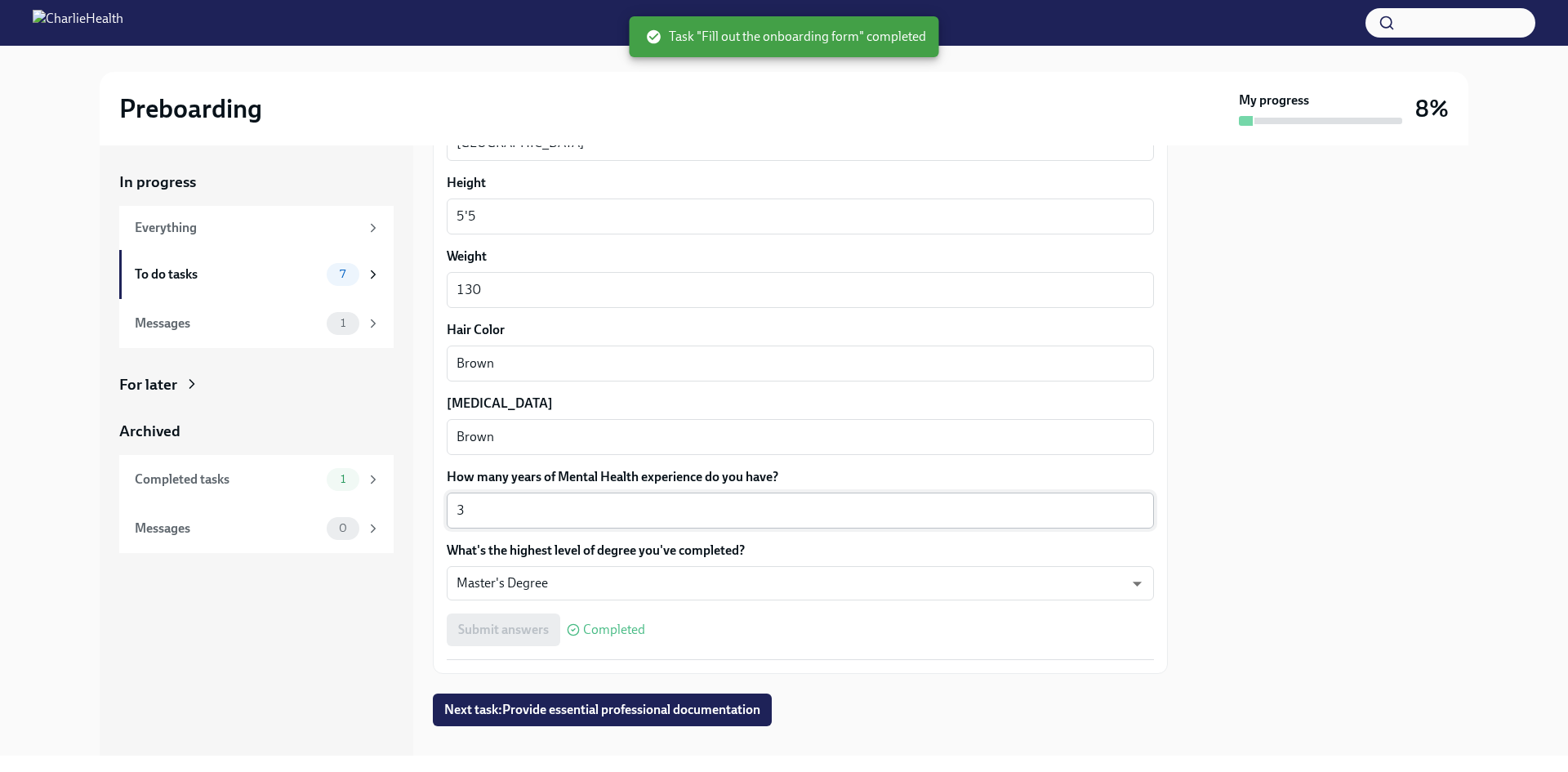
scroll to position [1357, 0]
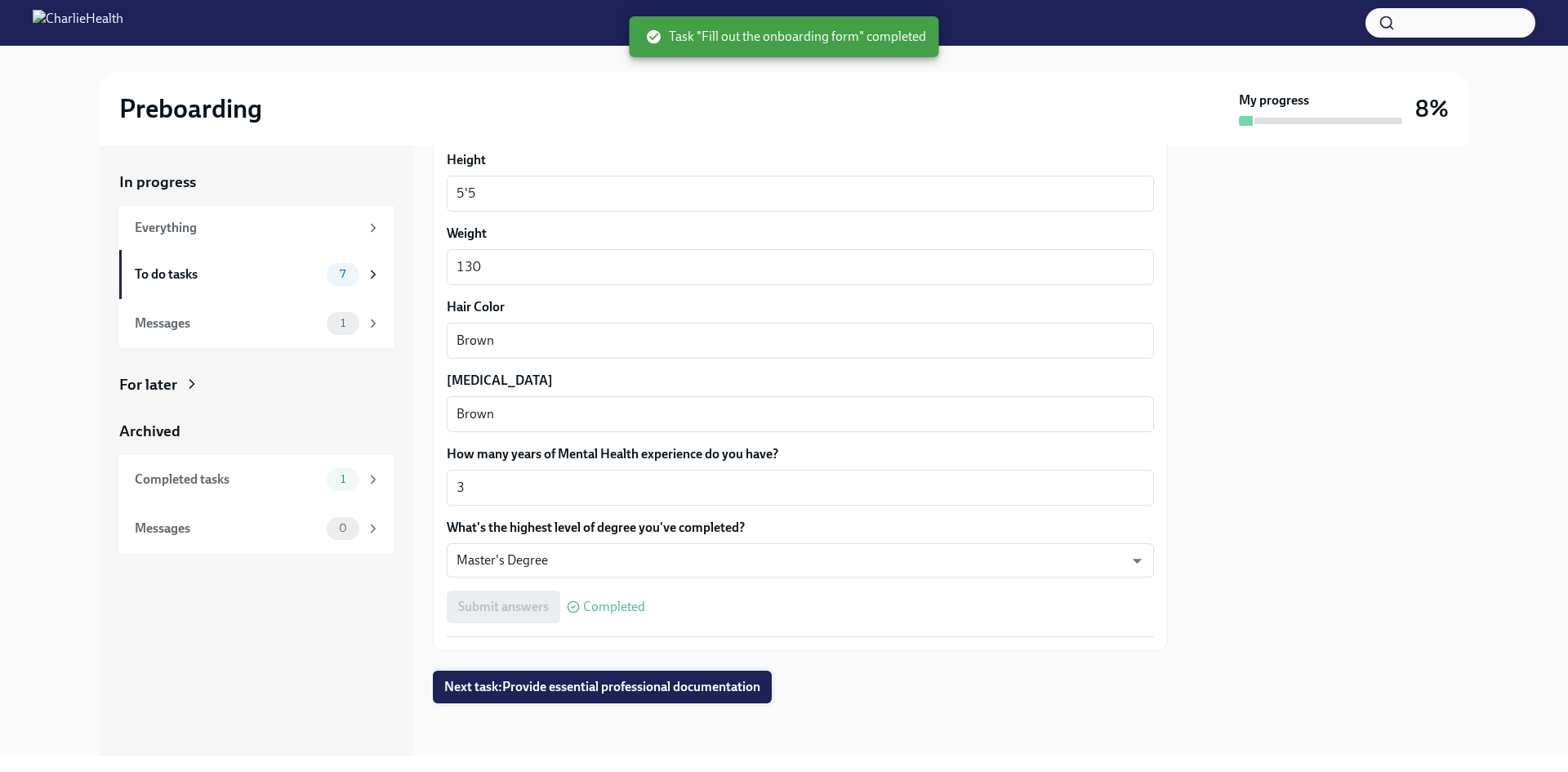
click at [622, 686] on span "Next task : Provide essential professional documentation" at bounding box center [602, 686] width 316 height 16
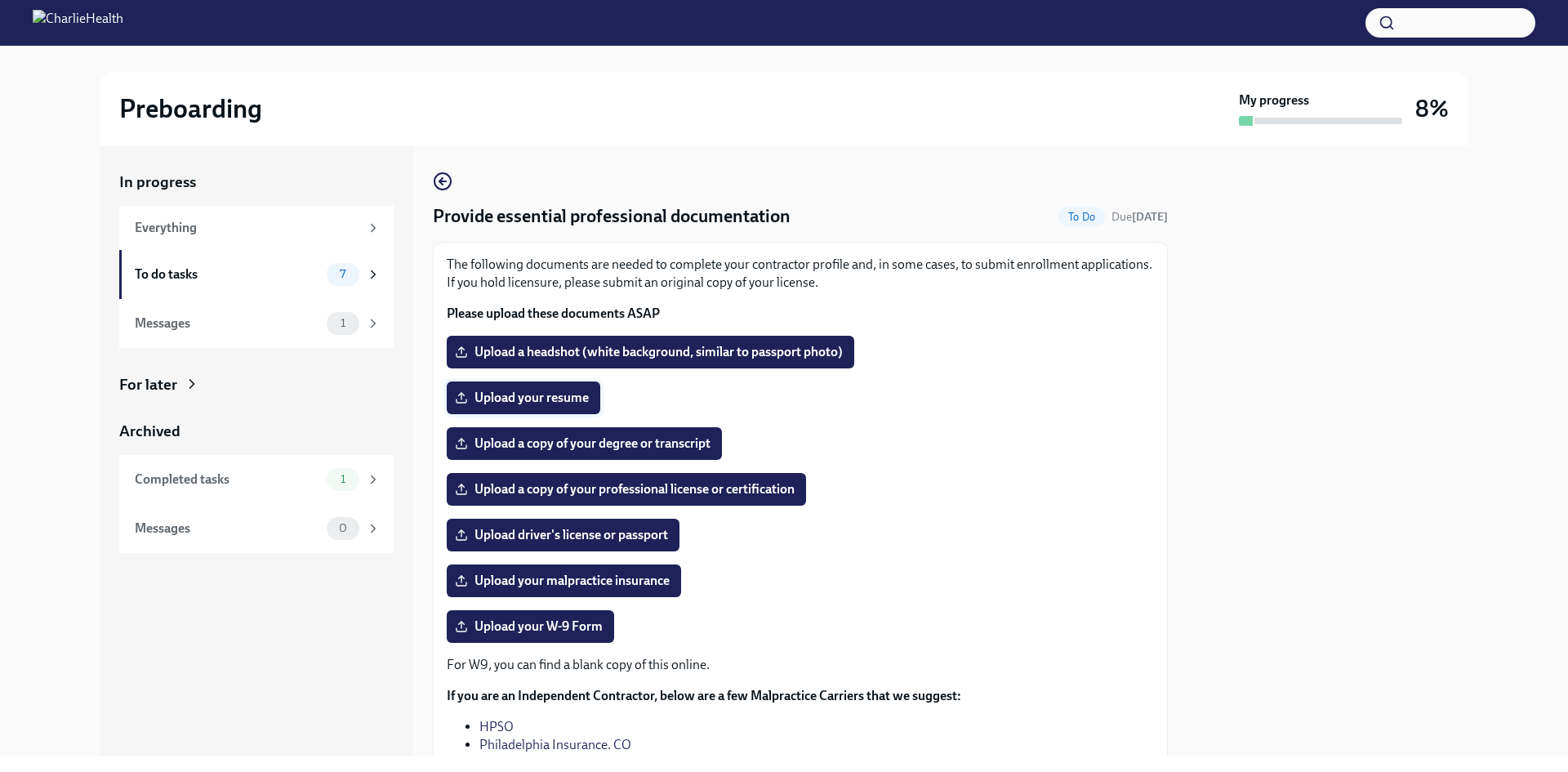
click at [565, 400] on span "Upload your resume" at bounding box center [523, 398] width 131 height 16
click at [0, 0] on input "Upload your resume" at bounding box center [0, 0] width 0 height 0
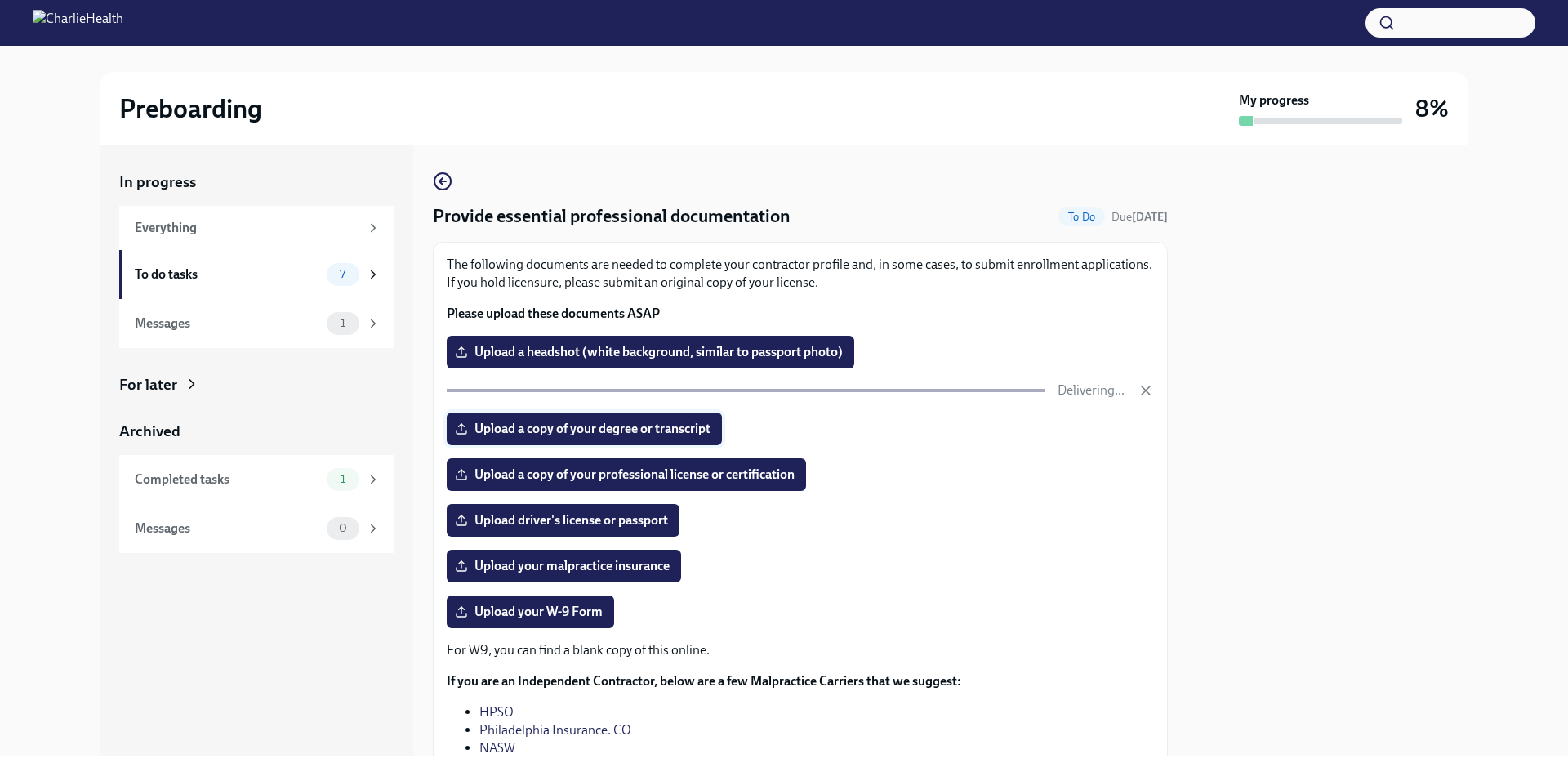
click at [631, 433] on span "Upload a copy of your degree or transcript" at bounding box center [584, 428] width 252 height 16
click at [0, 0] on input "Upload a copy of your degree or transcript" at bounding box center [0, 0] width 0 height 0
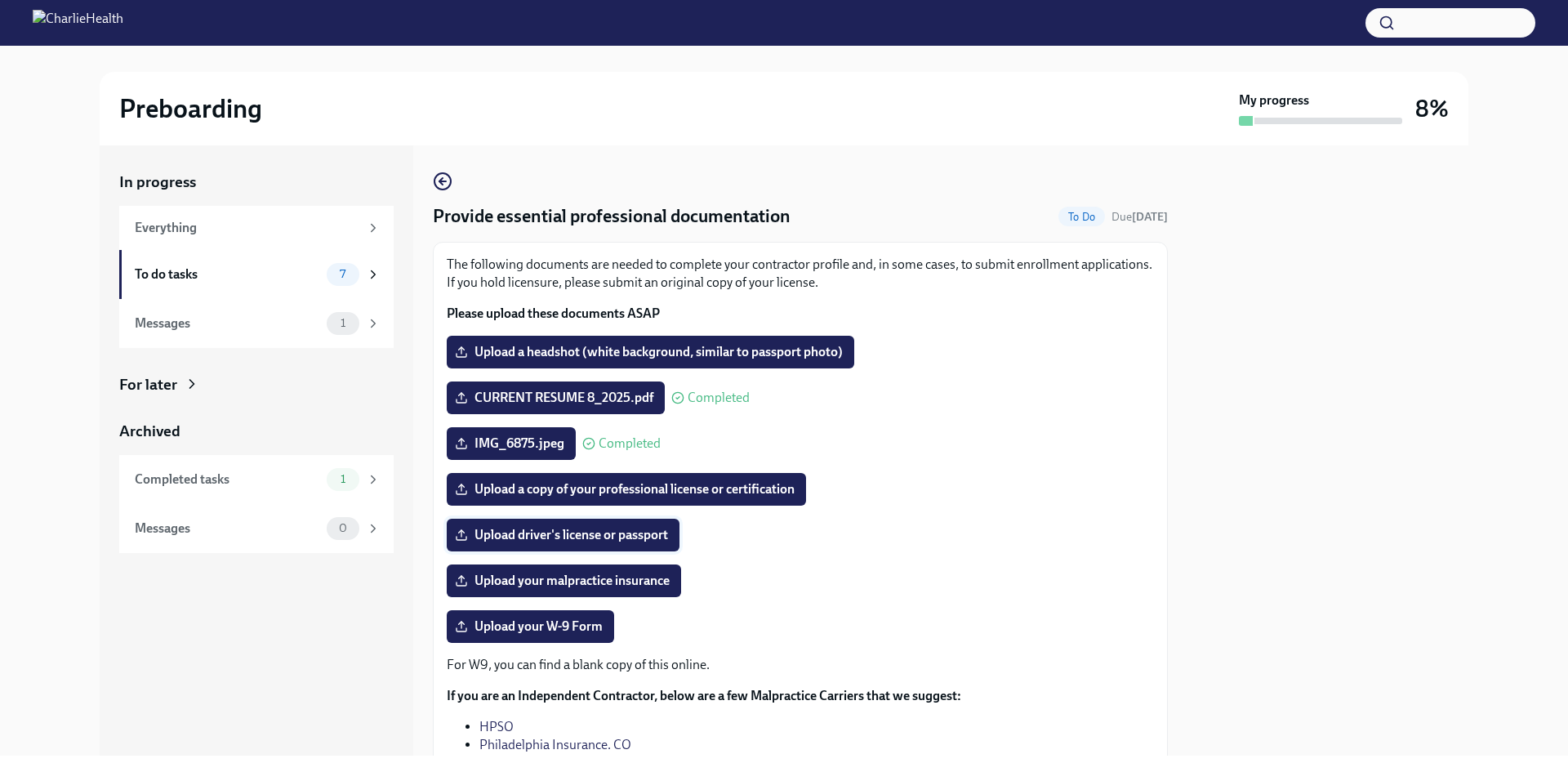
click at [536, 540] on span "Upload driver's license or passport" at bounding box center [562, 535] width 210 height 16
click at [0, 0] on input "Upload driver's license or passport" at bounding box center [0, 0] width 0 height 0
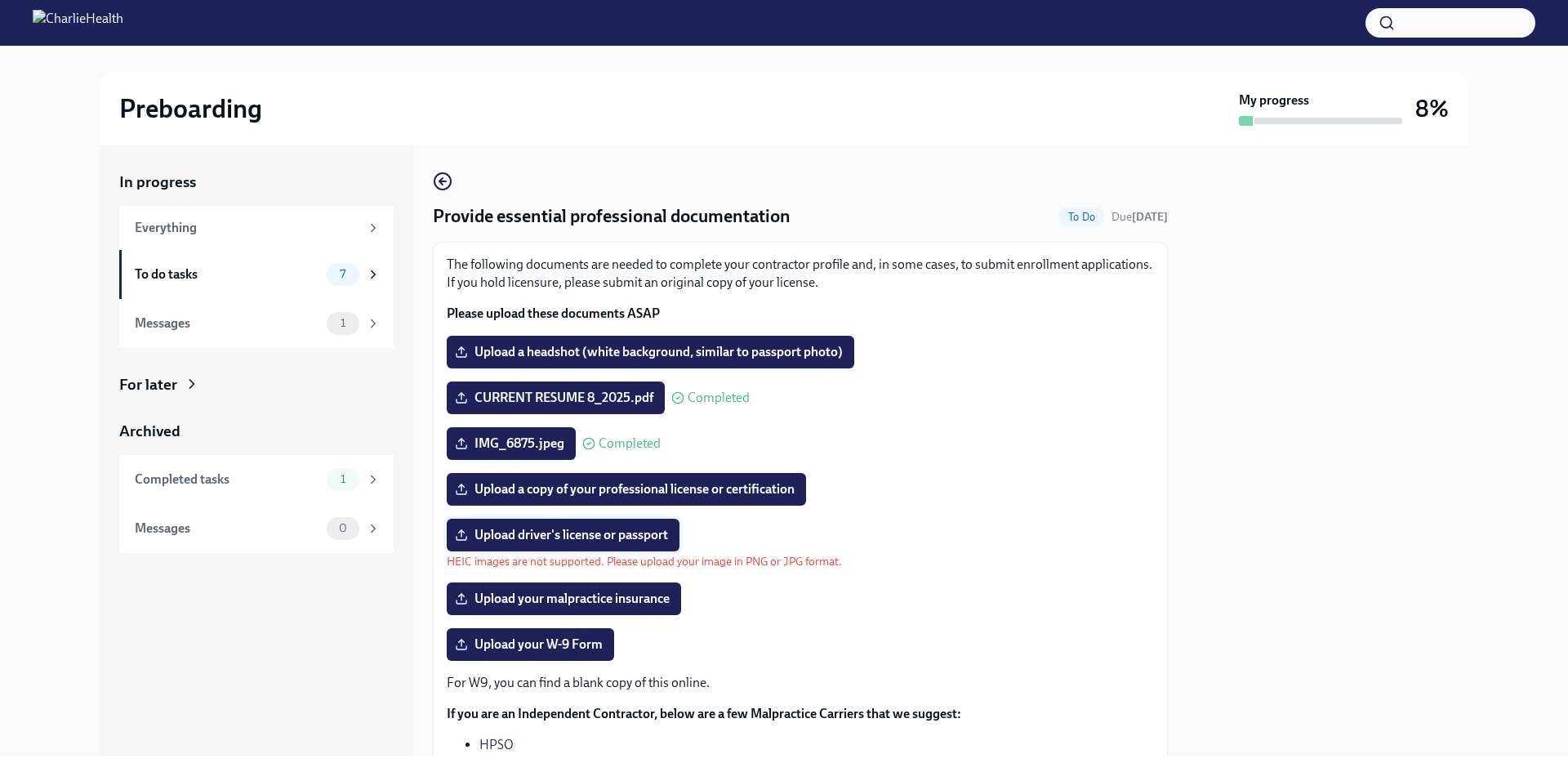
click at [571, 539] on span "Upload driver's license or passport" at bounding box center [562, 535] width 210 height 16
click at [0, 0] on input "Upload driver's license or passport" at bounding box center [0, 0] width 0 height 0
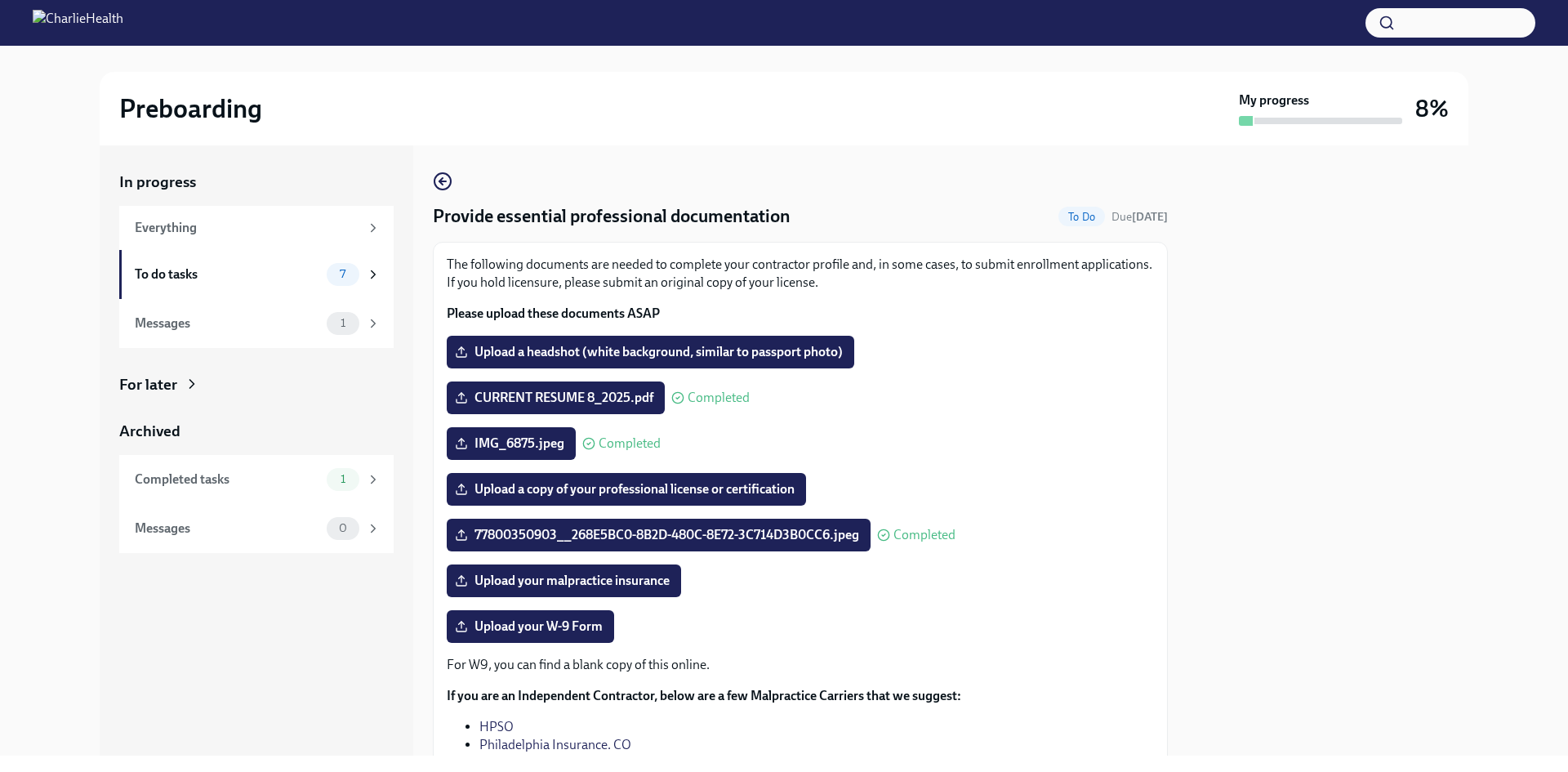
scroll to position [180, 0]
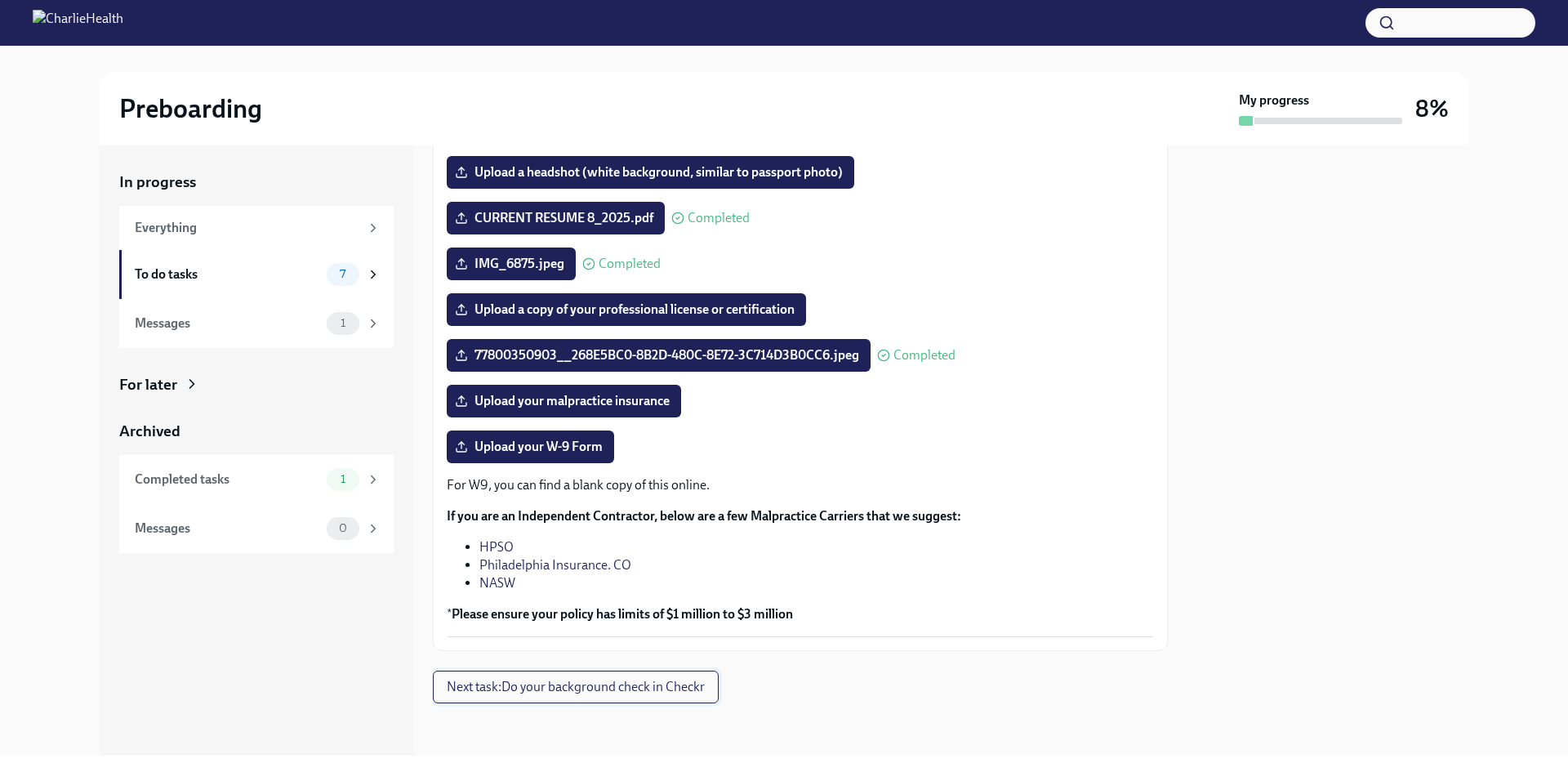
click at [560, 695] on span "Next task : Do your background check in Checkr" at bounding box center [576, 686] width 258 height 16
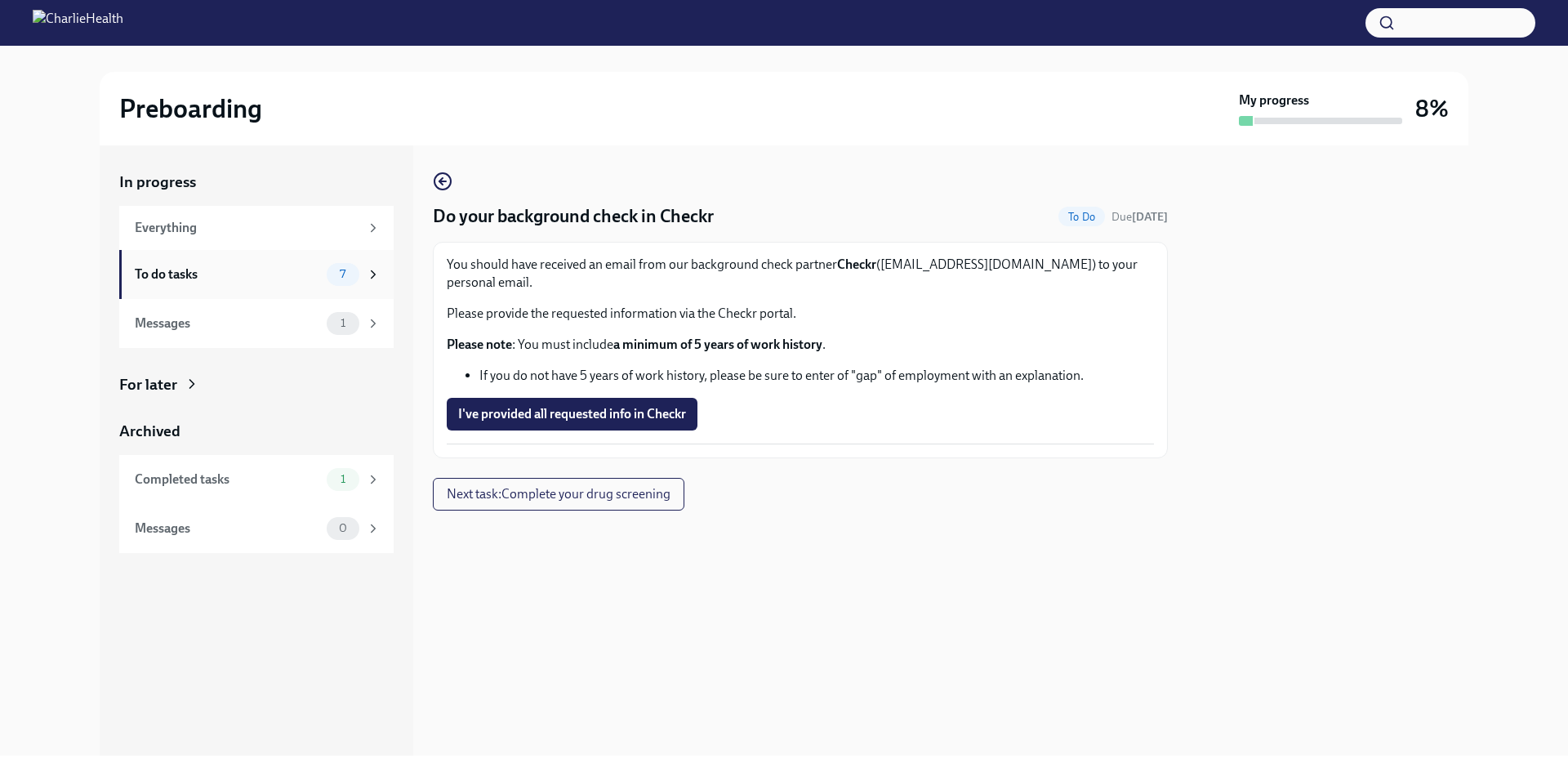
click at [201, 279] on div "To do tasks" at bounding box center [227, 275] width 185 height 18
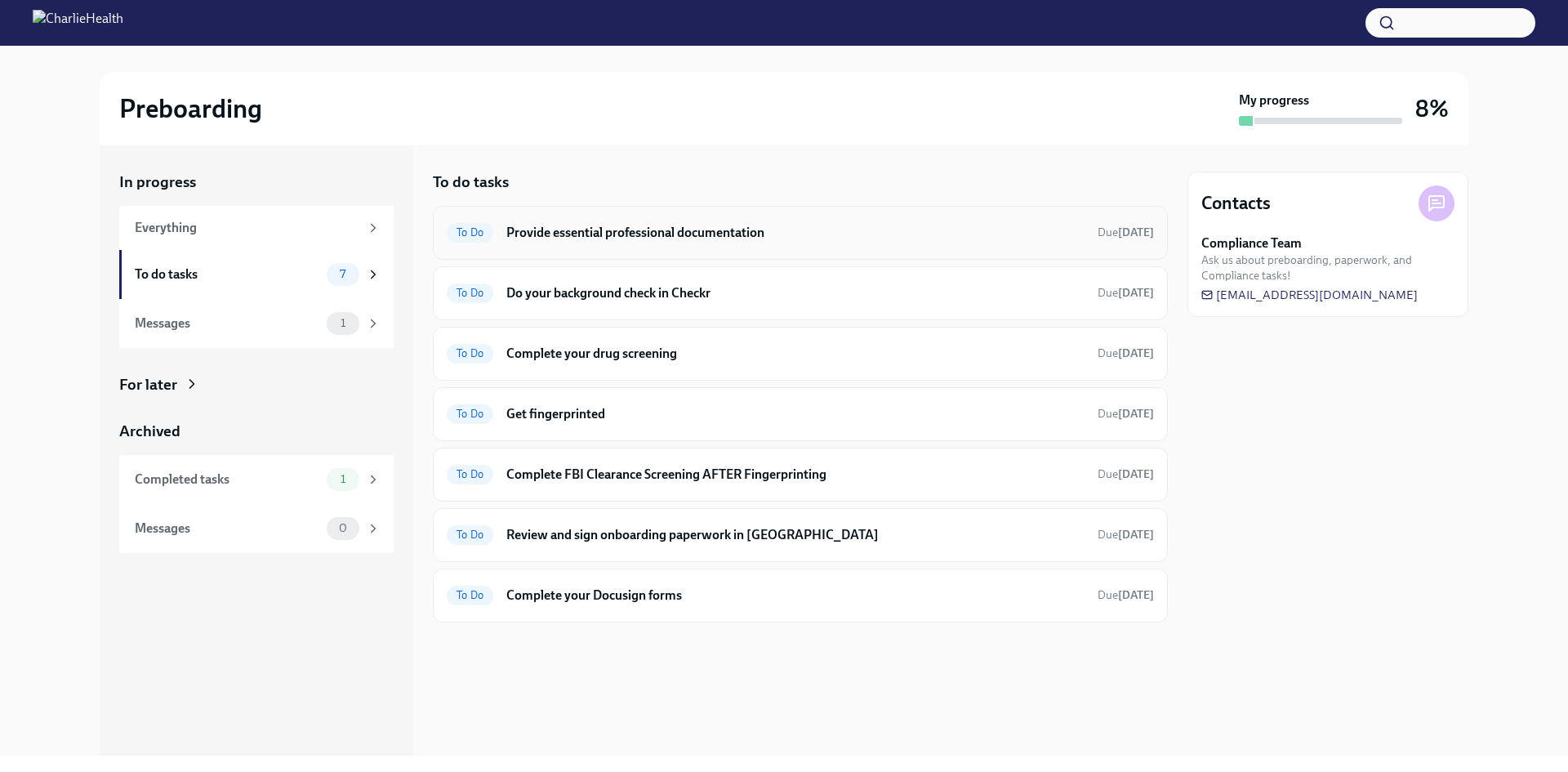
click at [627, 234] on h6 "Provide essential professional documentation" at bounding box center [795, 233] width 578 height 18
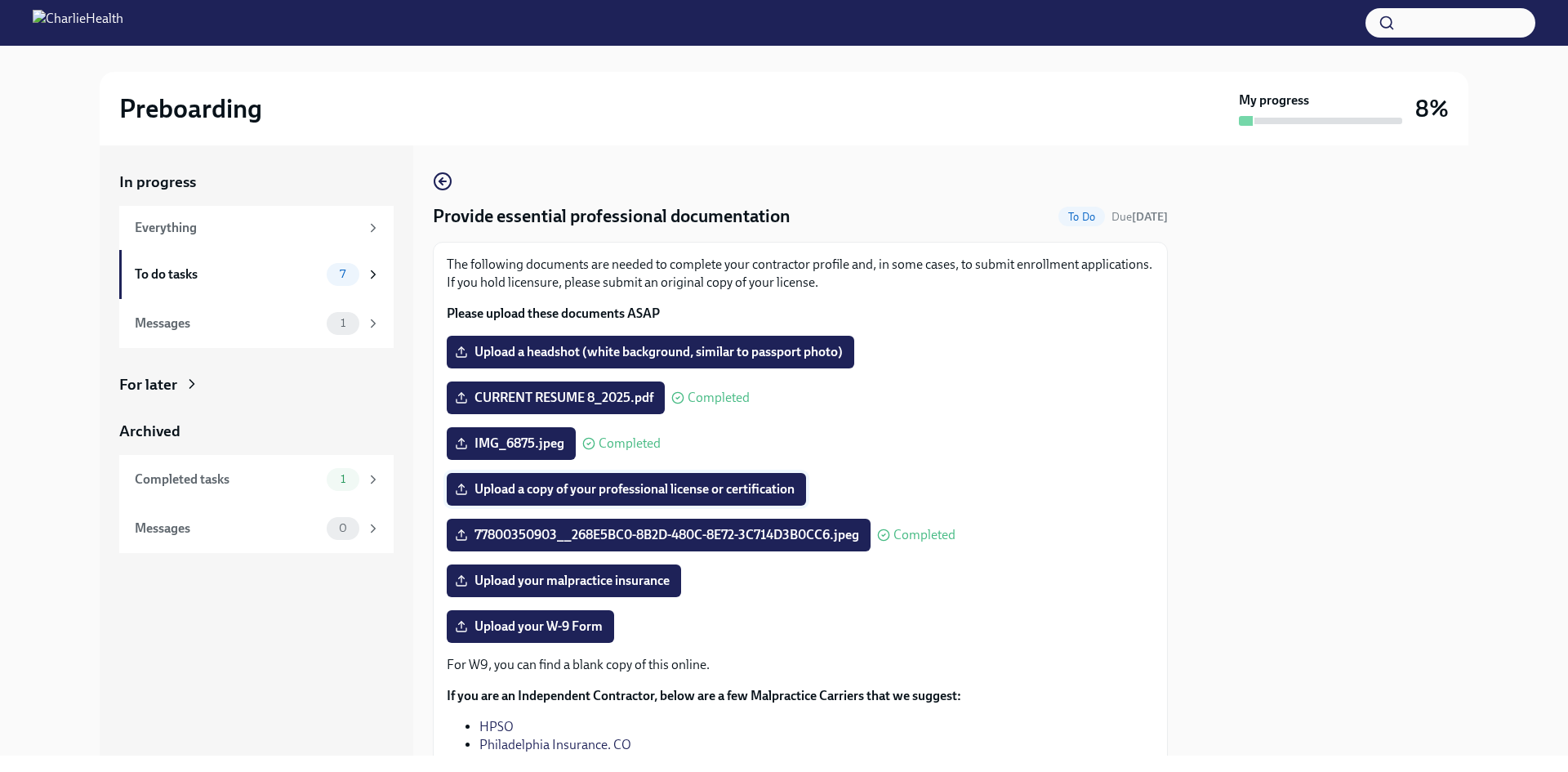
click at [533, 488] on span "Upload a copy of your professional license or certification" at bounding box center [626, 489] width 336 height 16
click at [0, 0] on input "Upload a copy of your professional license or certification" at bounding box center [0, 0] width 0 height 0
